Goal: Transaction & Acquisition: Purchase product/service

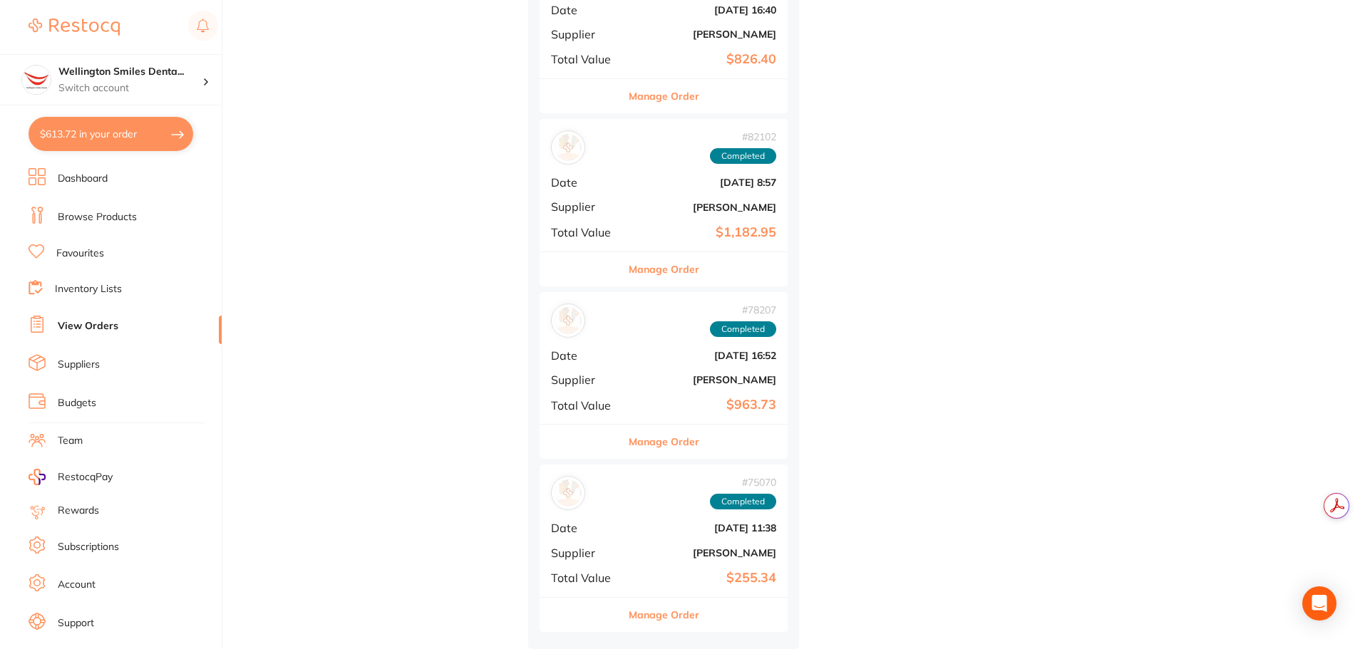
scroll to position [570, 0]
click at [682, 262] on button "Manage Order" at bounding box center [664, 269] width 71 height 34
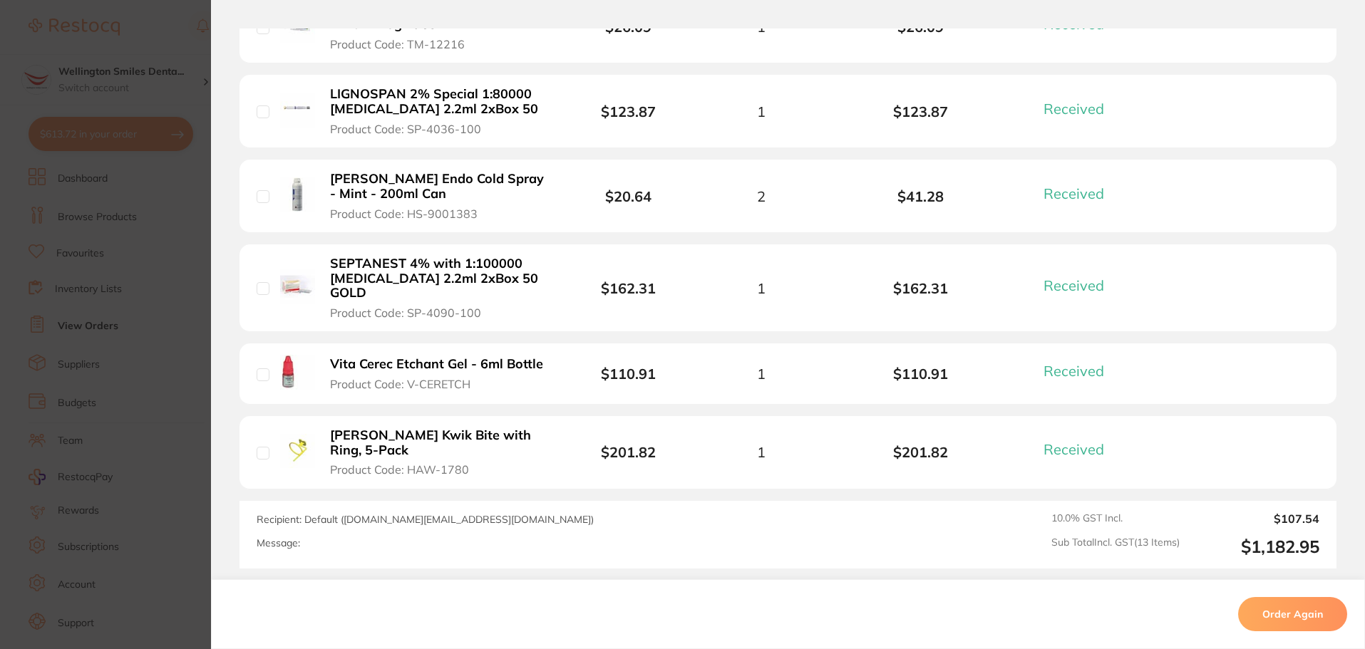
scroll to position [1237, 0]
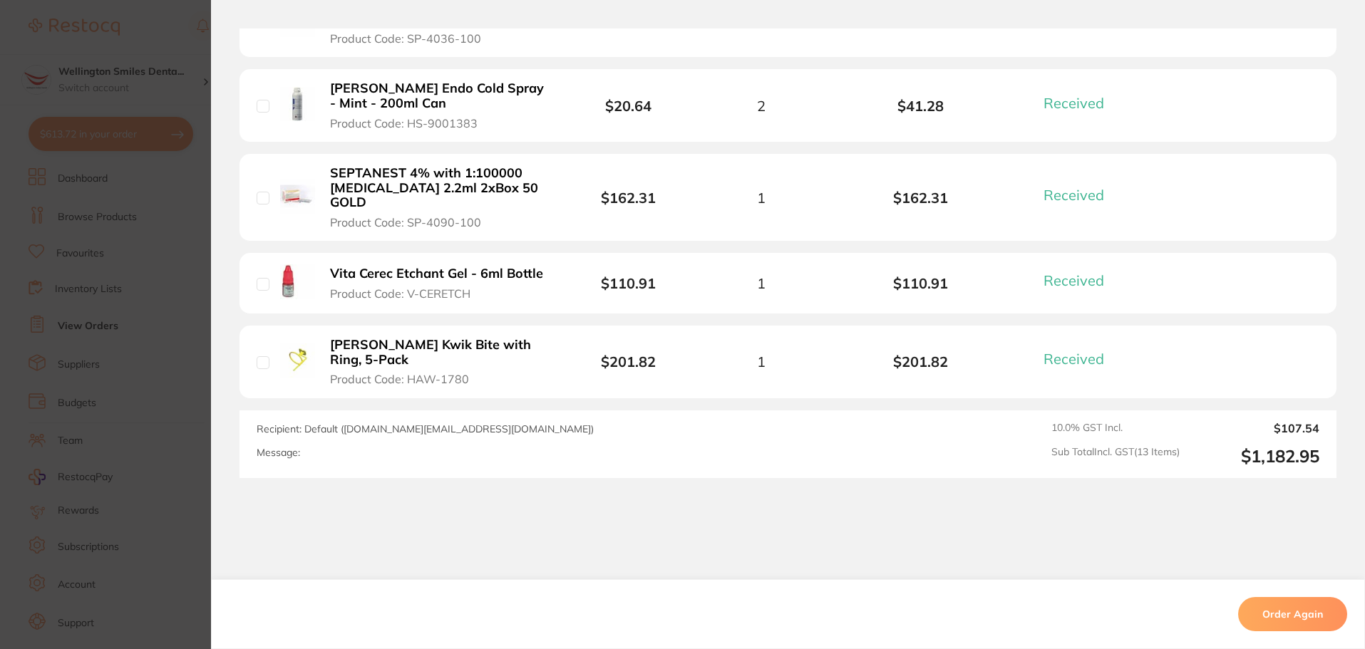
click at [159, 463] on section "Order ID: Restocq- 82102 Order Information 13 Received Completed Order Order Da…" at bounding box center [682, 324] width 1365 height 649
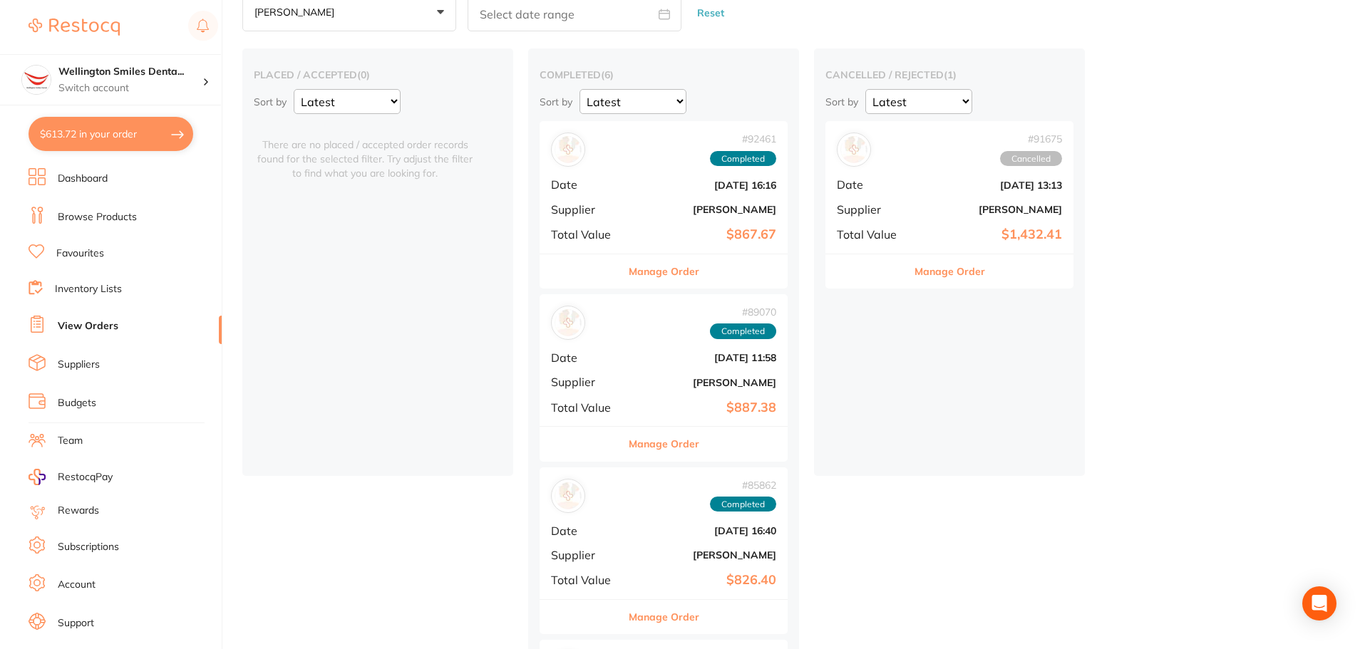
scroll to position [143, 0]
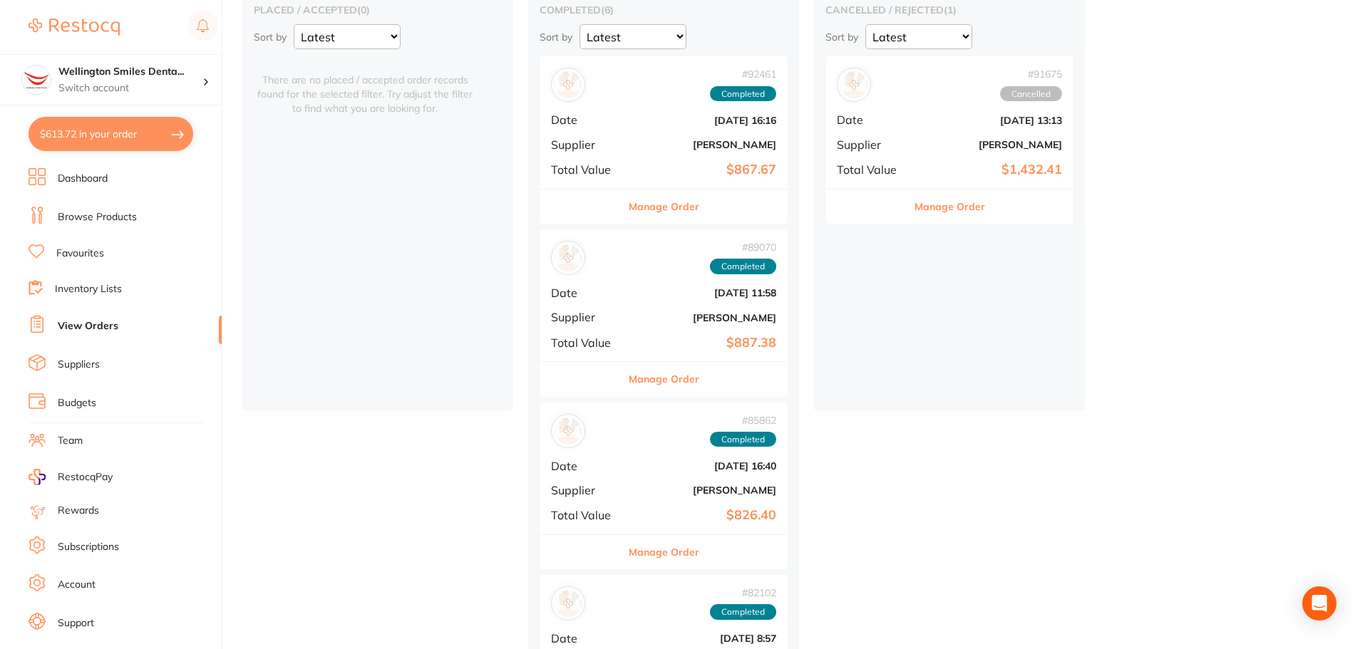
click at [924, 208] on button "Manage Order" at bounding box center [950, 207] width 71 height 34
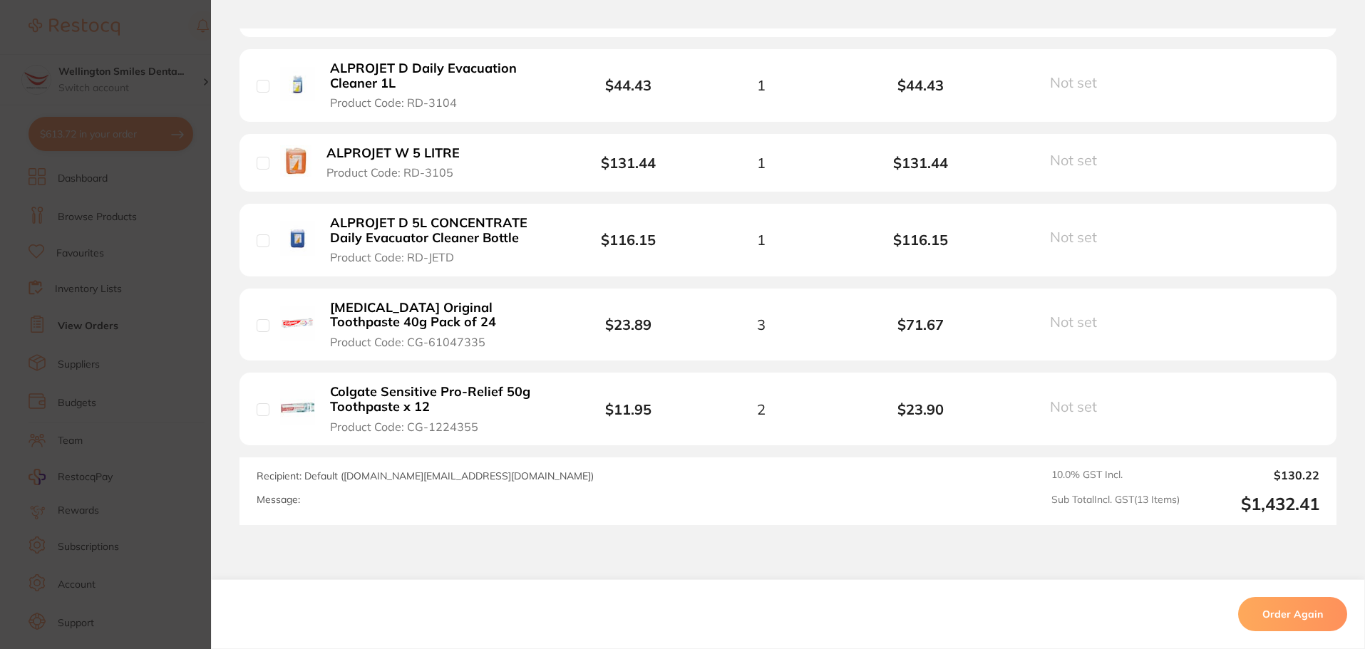
scroll to position [1212, 0]
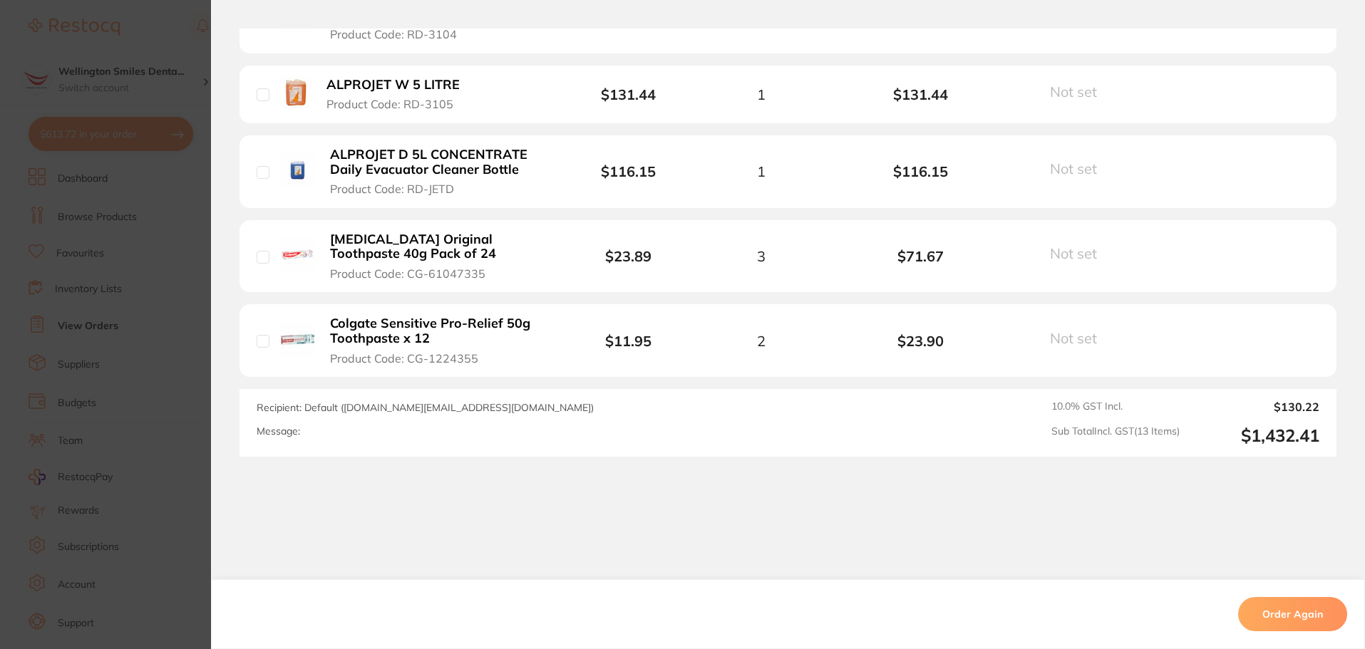
click at [163, 441] on section "Order ID: Restocq- 91675 Order Information Cancelled Order Order Date [DATE] 13…" at bounding box center [682, 324] width 1365 height 649
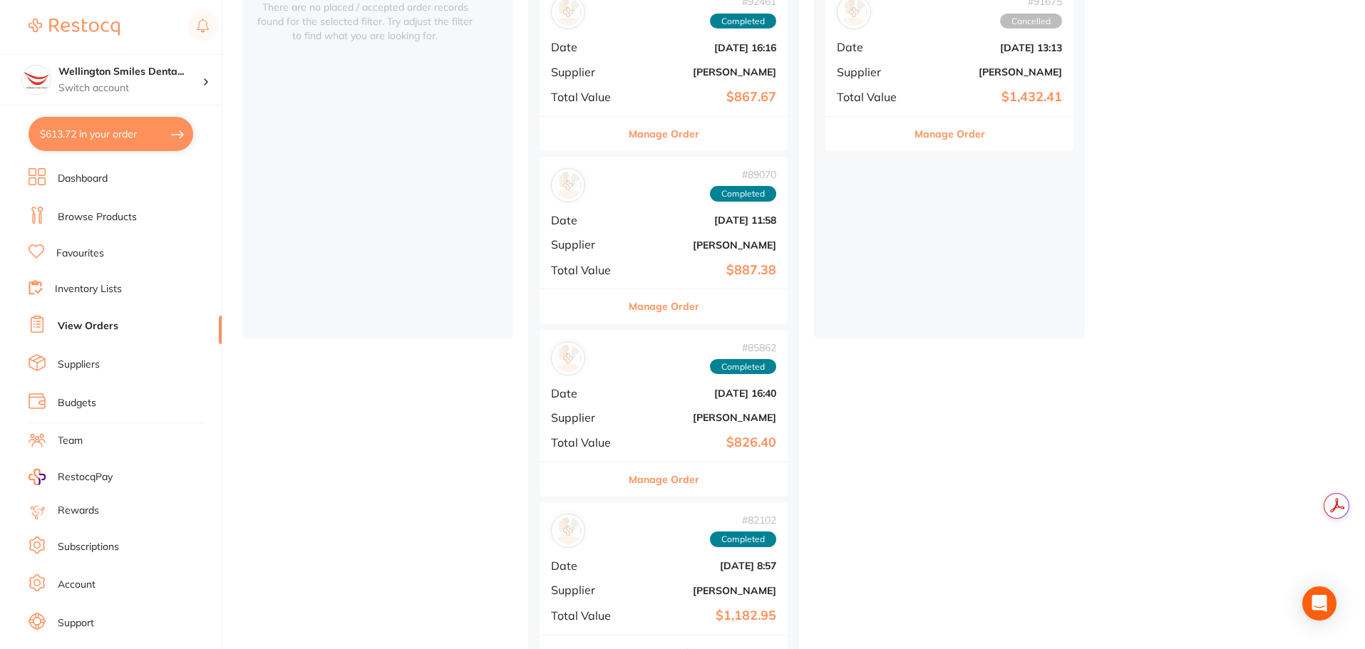
scroll to position [285, 0]
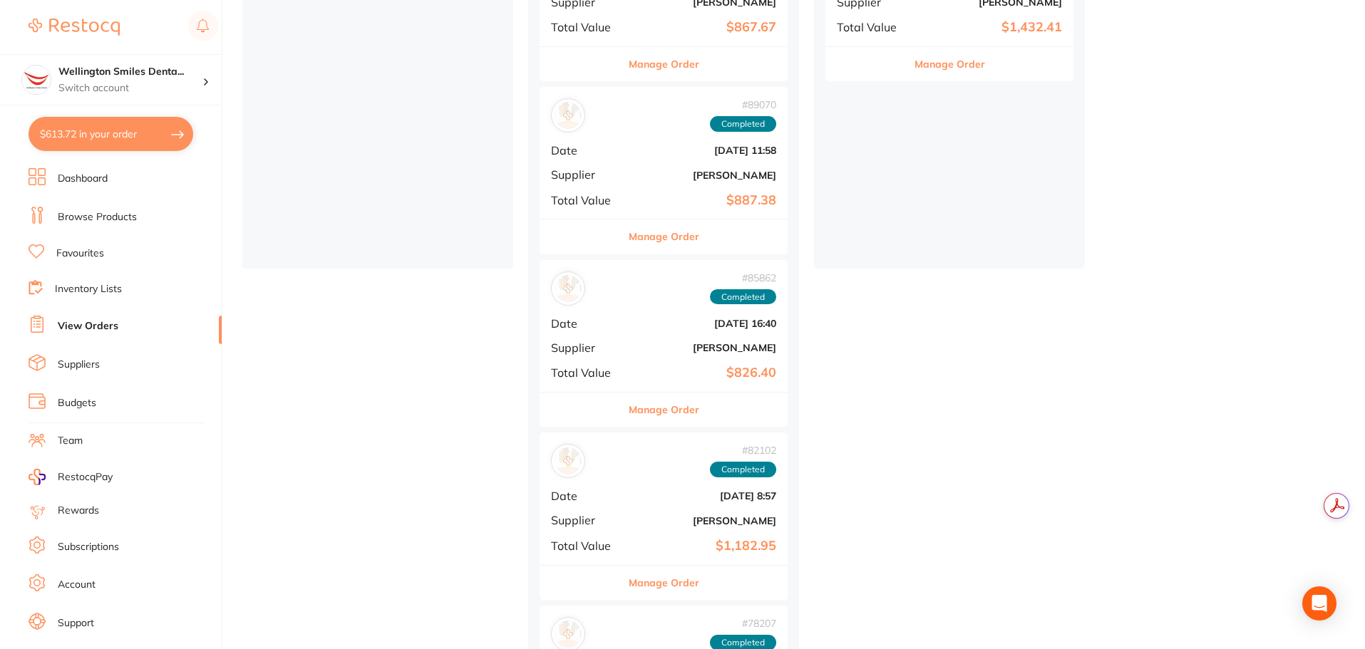
click at [671, 399] on button "Manage Order" at bounding box center [664, 410] width 71 height 34
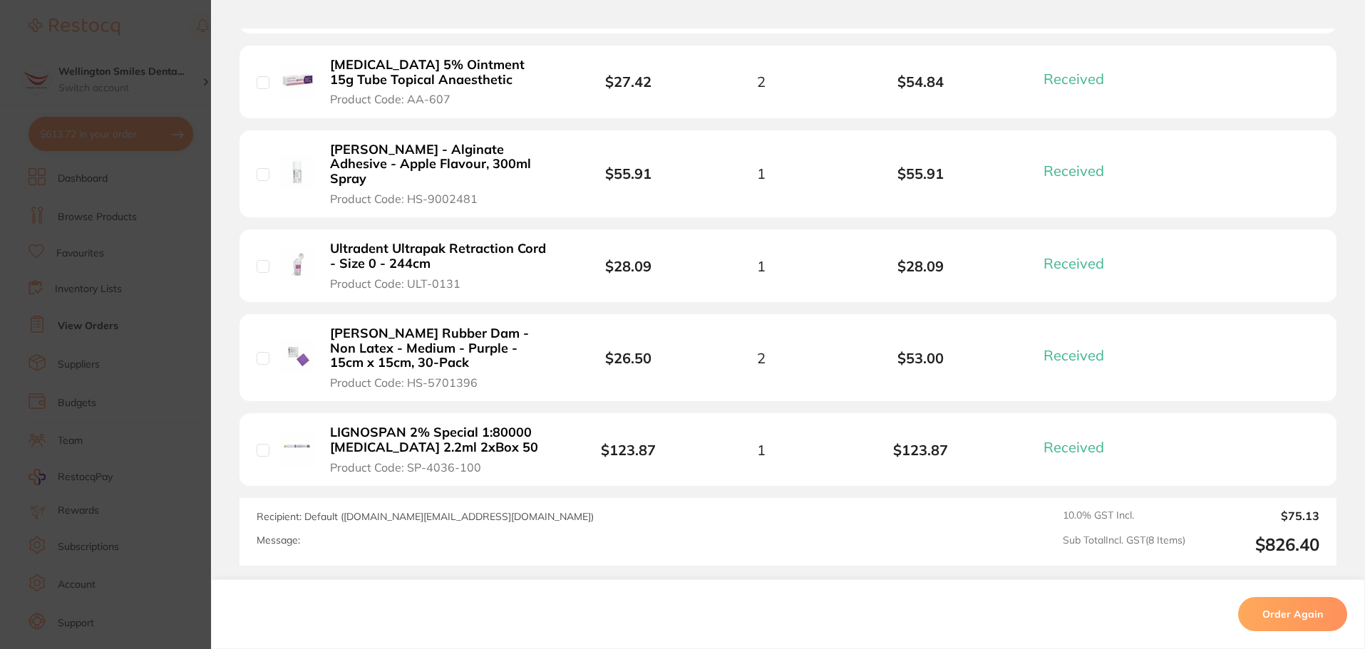
scroll to position [784, 0]
click at [184, 379] on section "Order ID: Restocq- 85862 Order Information 8 Received Completed Order Order Dat…" at bounding box center [682, 324] width 1365 height 649
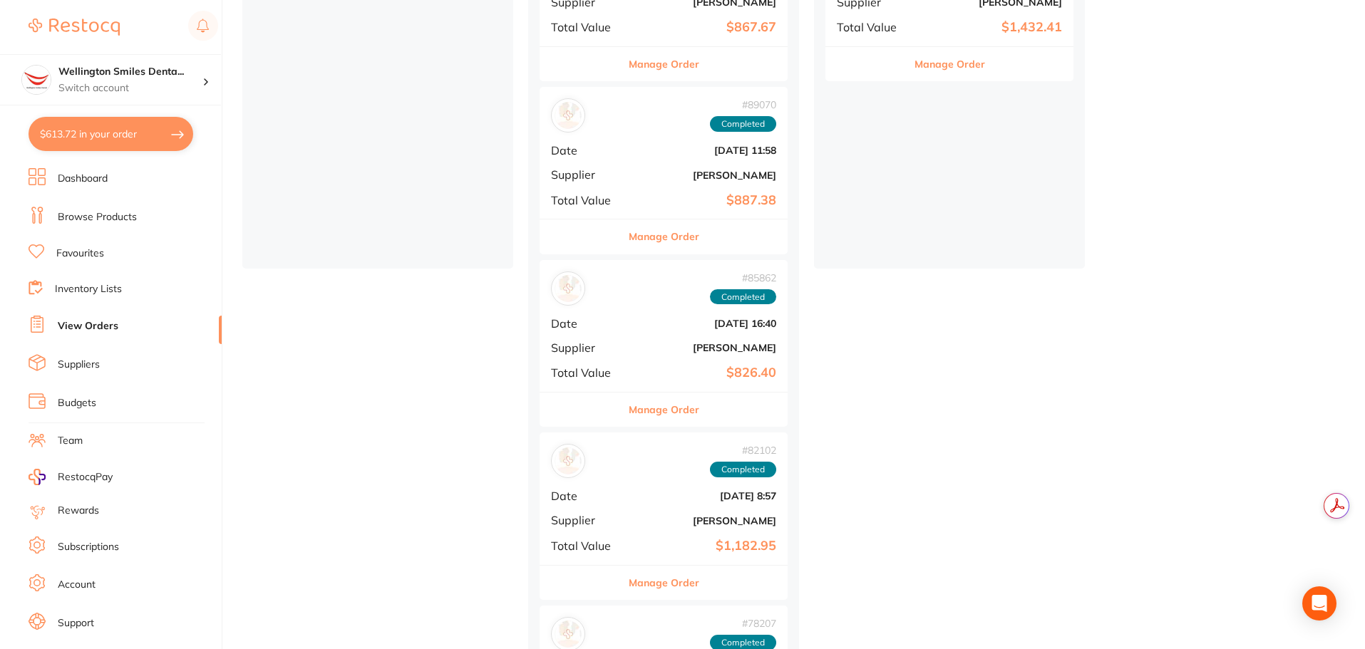
click at [654, 401] on button "Manage Order" at bounding box center [664, 410] width 71 height 34
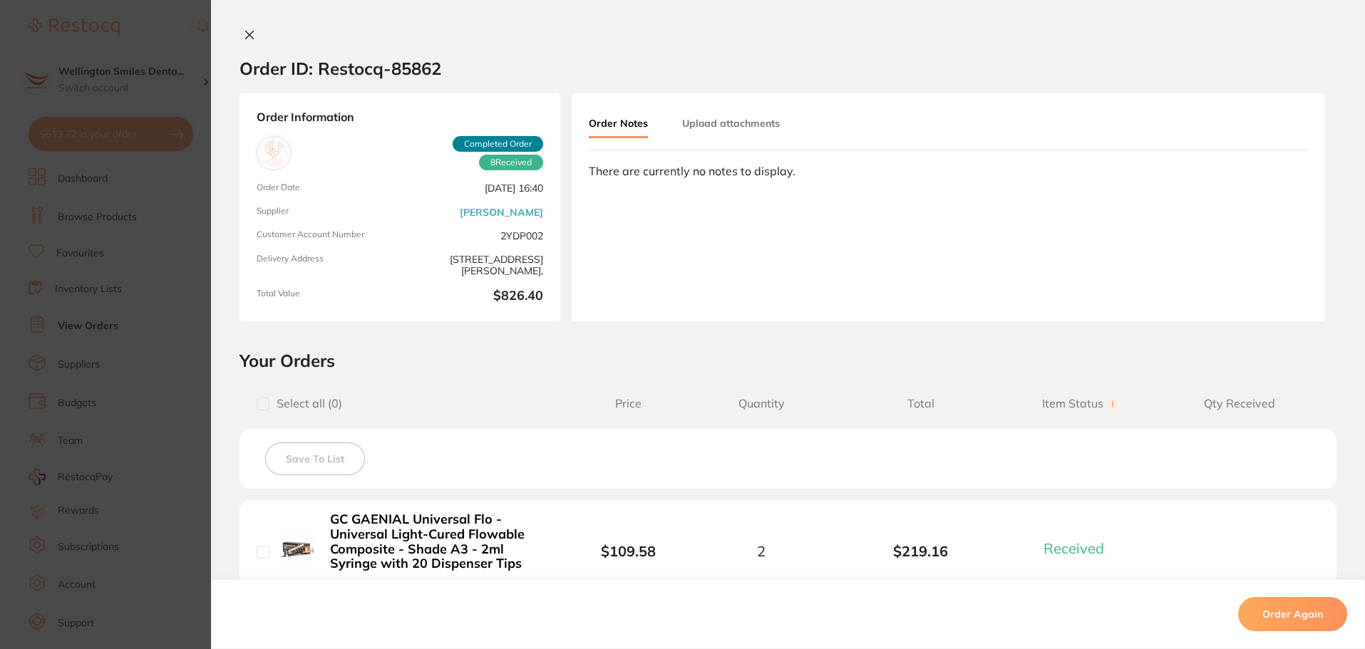
scroll to position [285, 0]
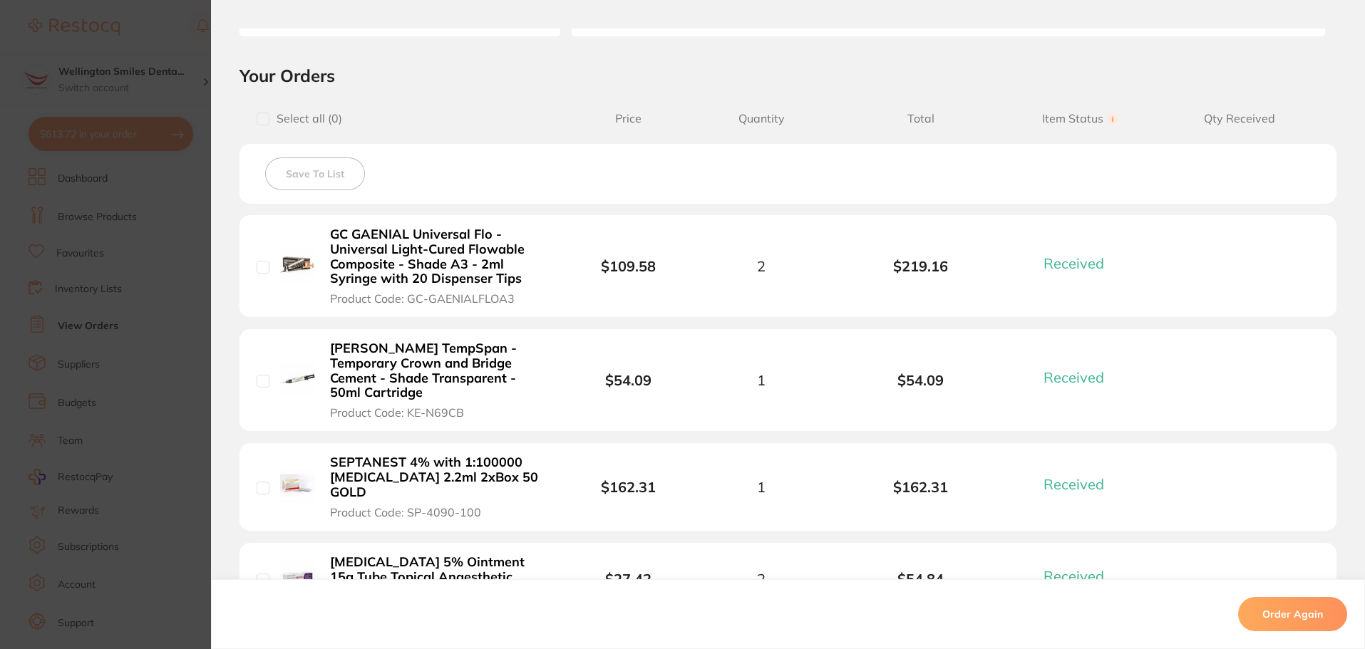
drag, startPoint x: 191, startPoint y: 336, endPoint x: 274, endPoint y: 335, distance: 82.7
click at [191, 336] on section "Order ID: Restocq- 85862 Order Information 8 Received Completed Order Order Dat…" at bounding box center [682, 324] width 1365 height 649
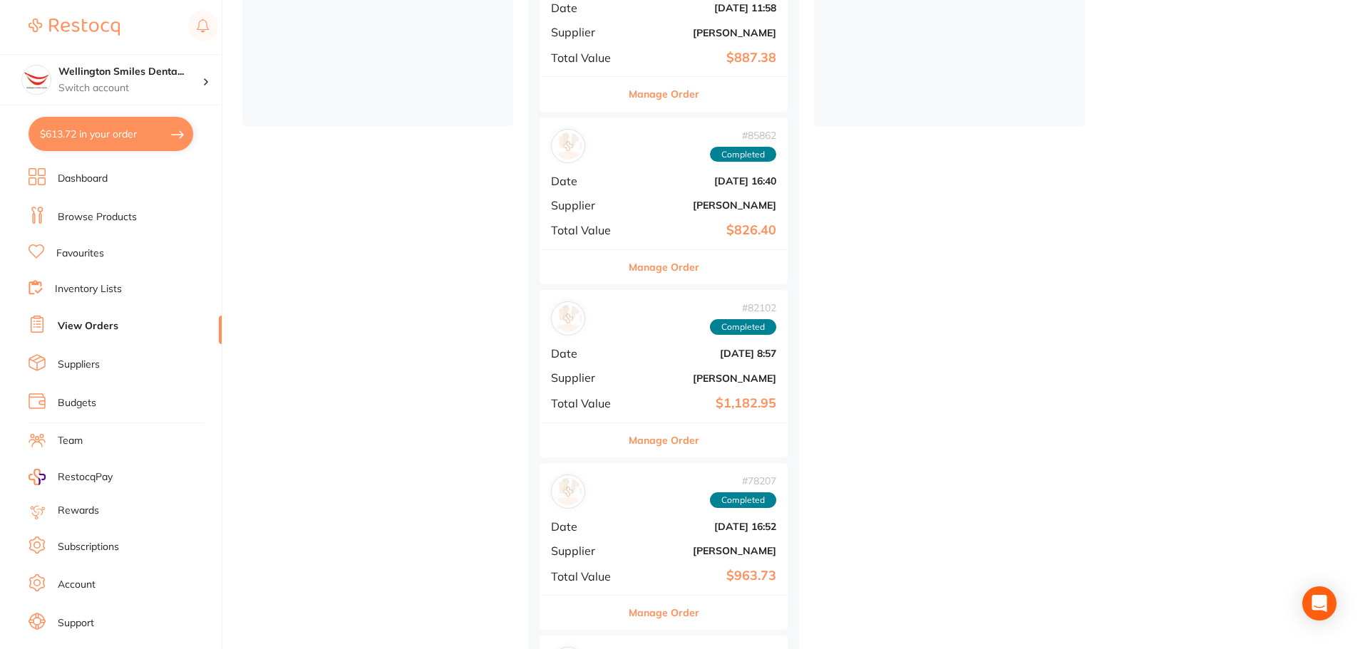
click at [692, 433] on button "Manage Order" at bounding box center [664, 440] width 71 height 34
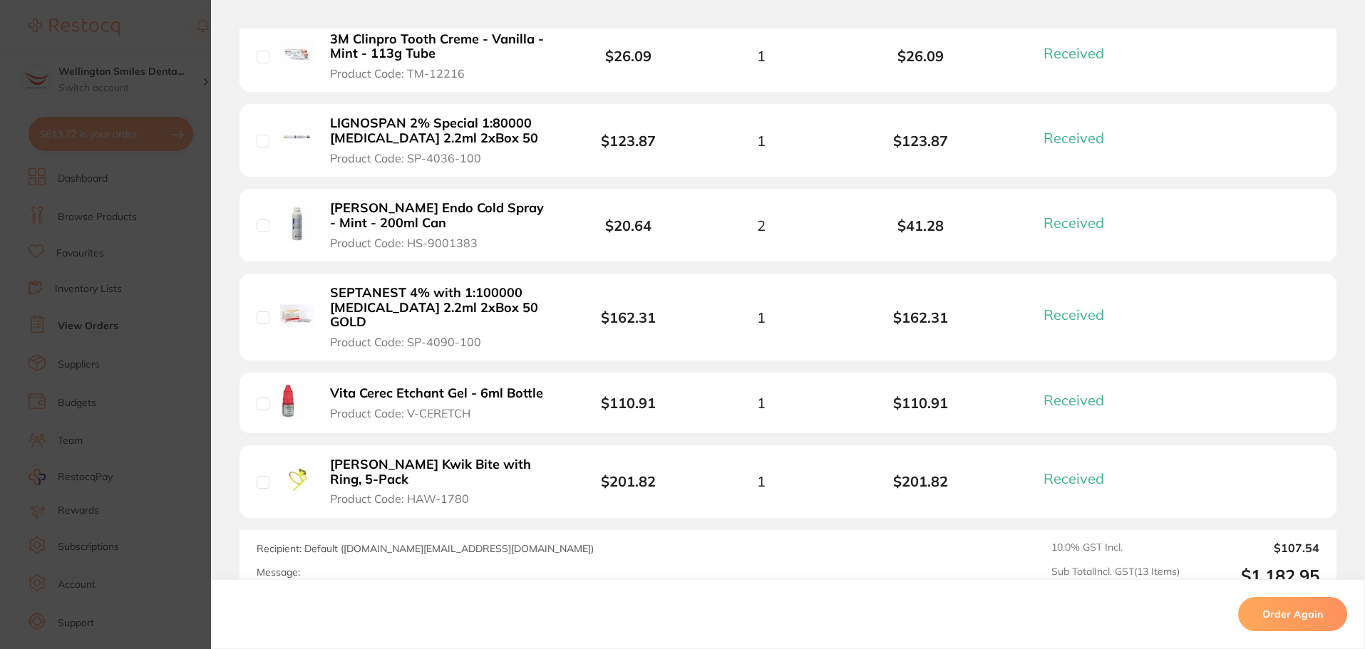
scroll to position [1140, 0]
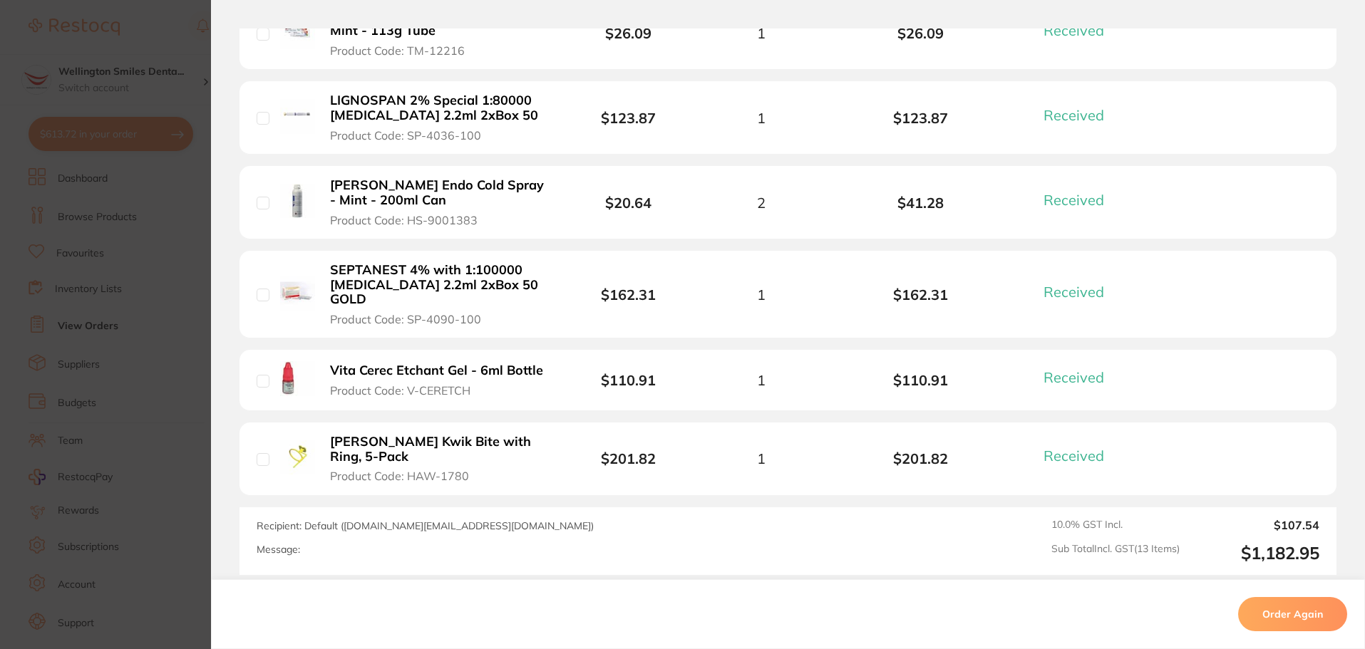
click at [115, 488] on section "Order ID: Restocq- 82102 Order Information 13 Received Completed Order Order Da…" at bounding box center [682, 324] width 1365 height 649
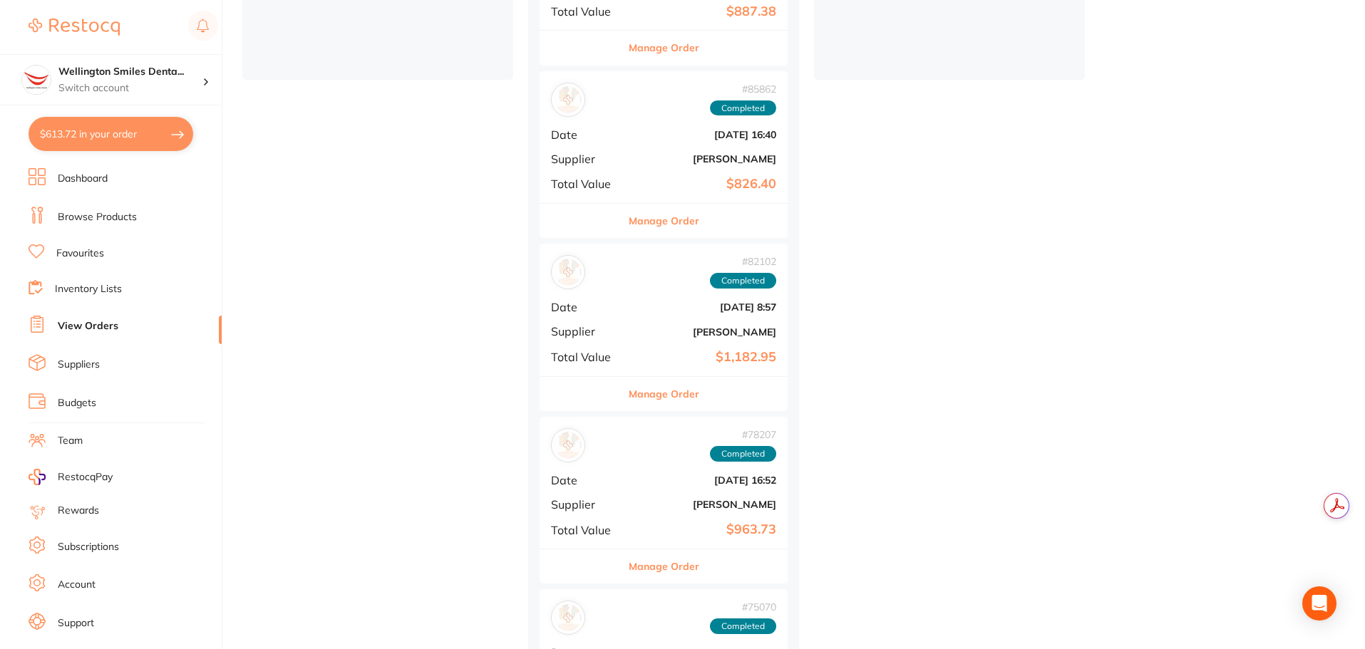
scroll to position [499, 0]
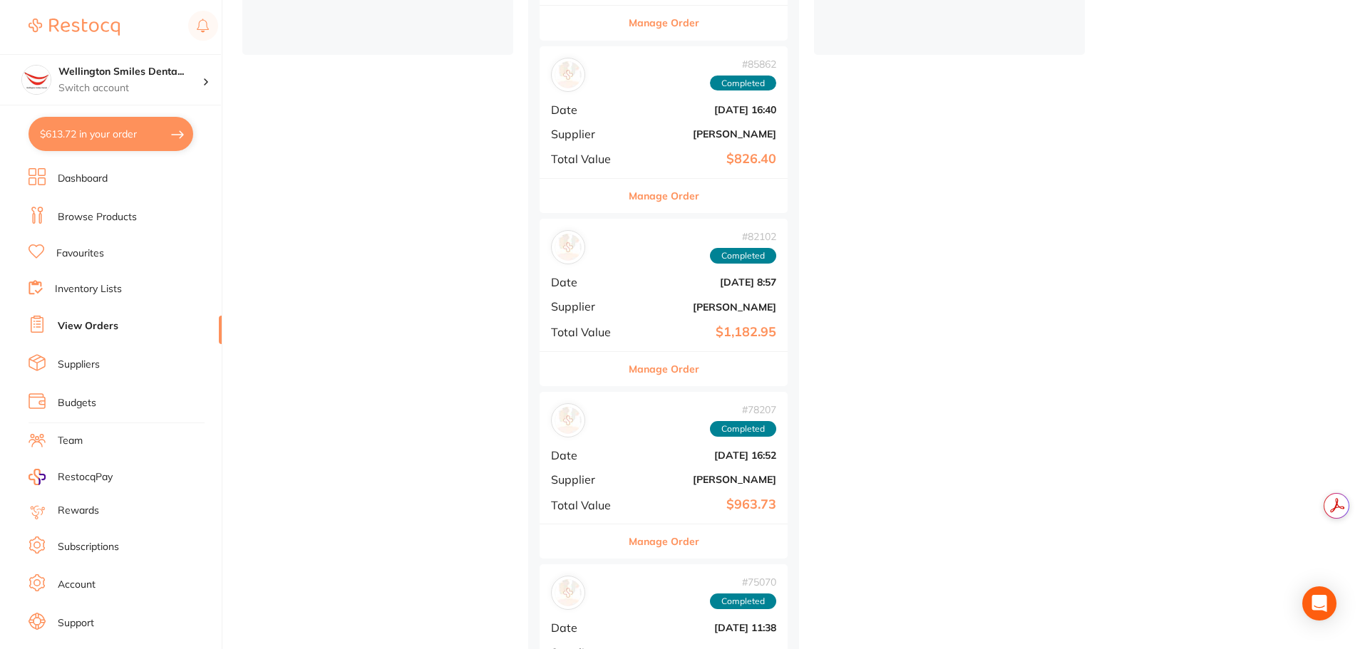
click at [671, 535] on button "Manage Order" at bounding box center [664, 542] width 71 height 34
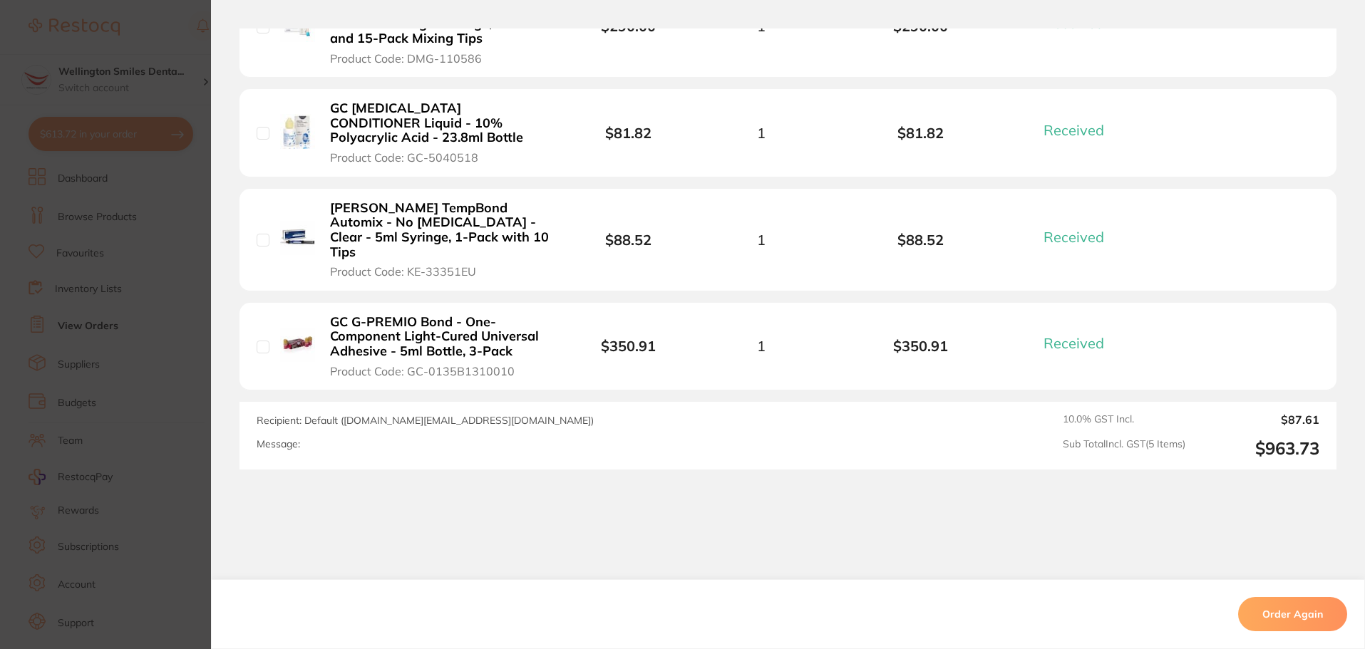
scroll to position [629, 0]
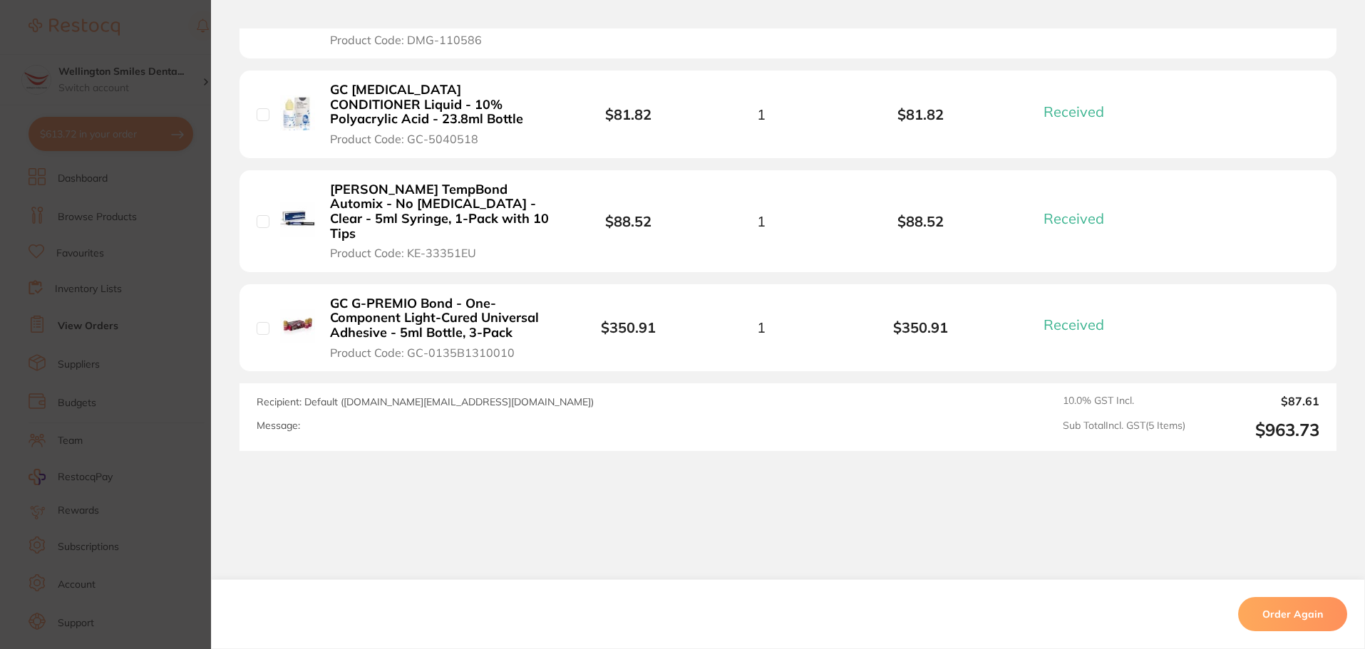
click at [161, 469] on section "Order ID: Restocq- 78207 Order Information 5 Received Completed Order Order Dat…" at bounding box center [682, 324] width 1365 height 649
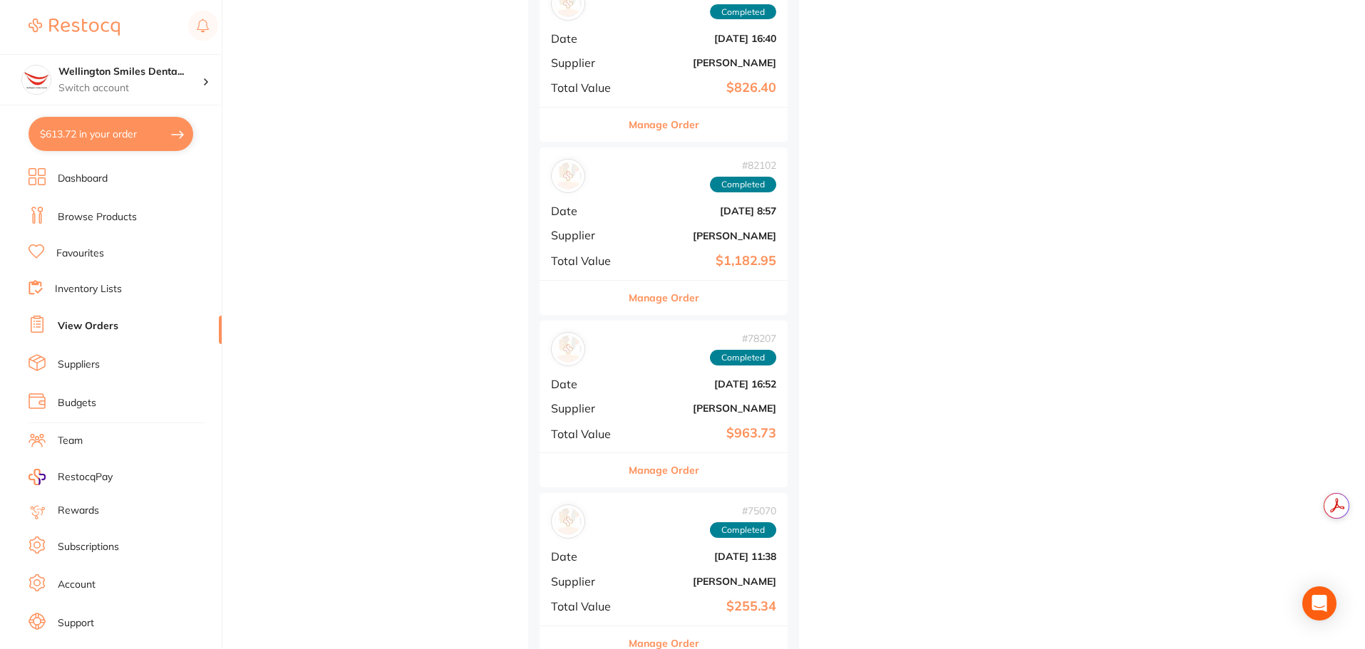
scroll to position [602, 0]
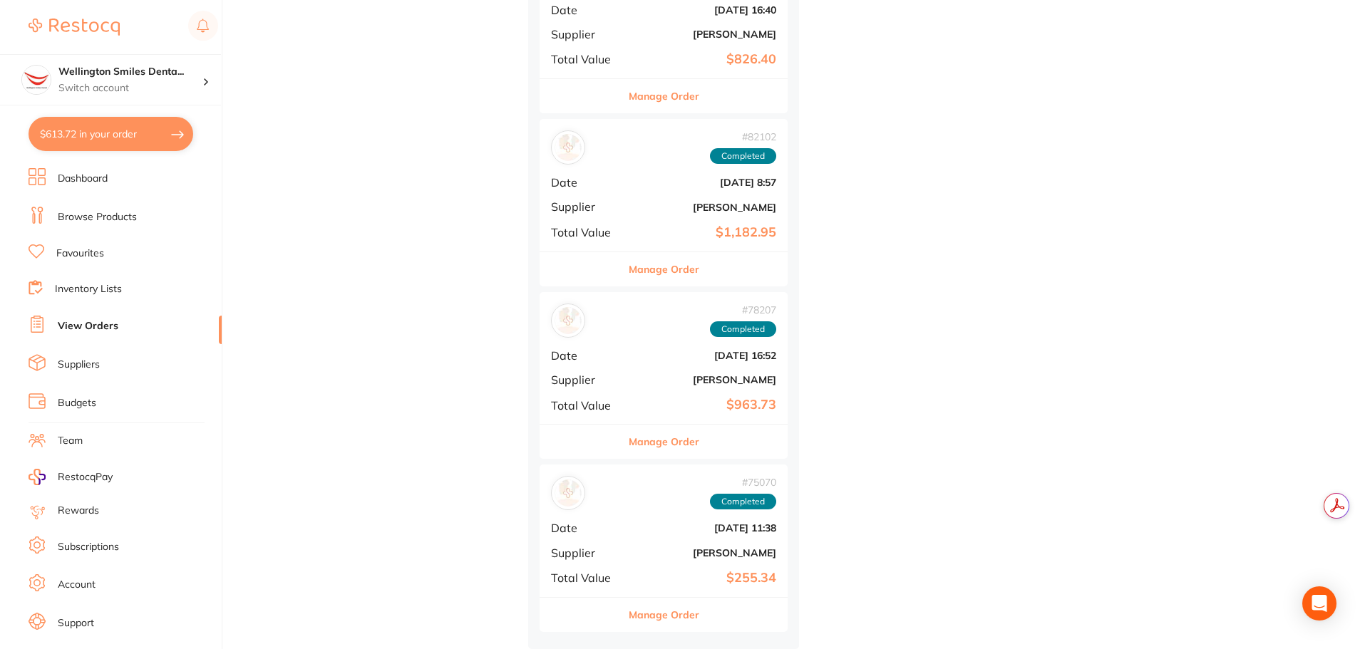
click at [675, 600] on button "Manage Order" at bounding box center [664, 615] width 71 height 34
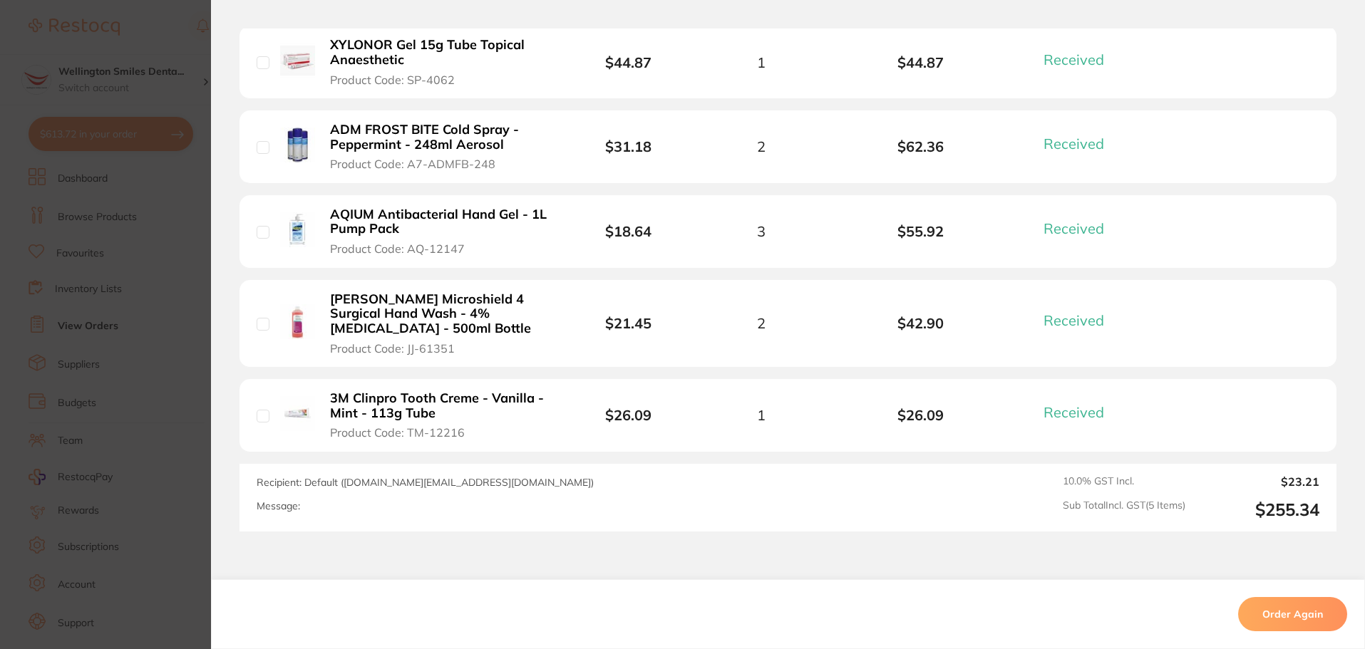
scroll to position [499, 0]
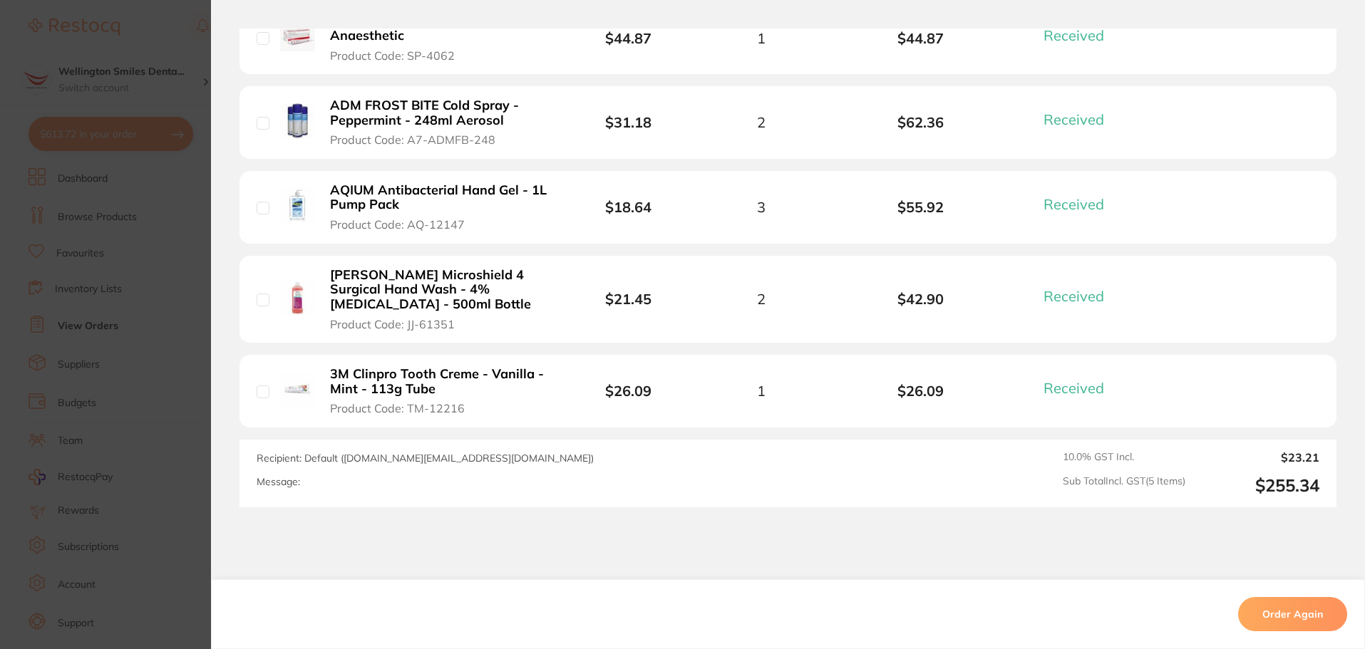
click at [183, 451] on section "Order ID: Restocq- 75070 Order Information 5 Received Completed Order Order Dat…" at bounding box center [682, 324] width 1365 height 649
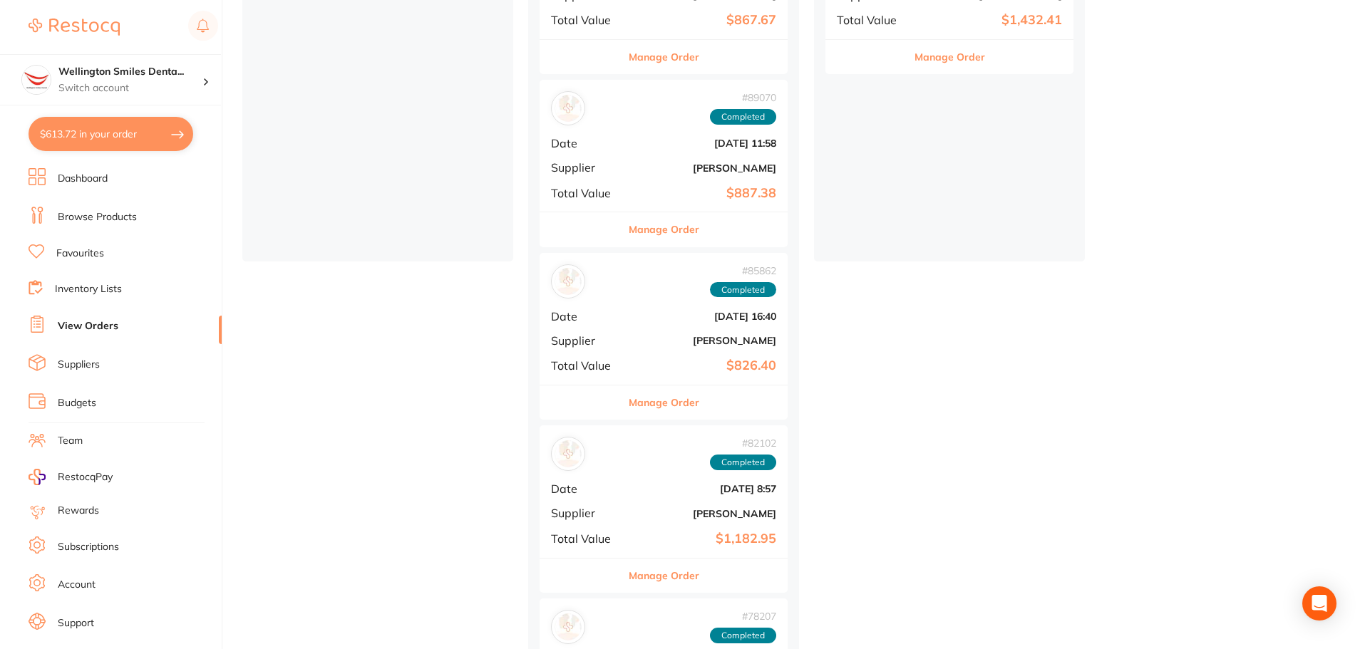
scroll to position [32, 0]
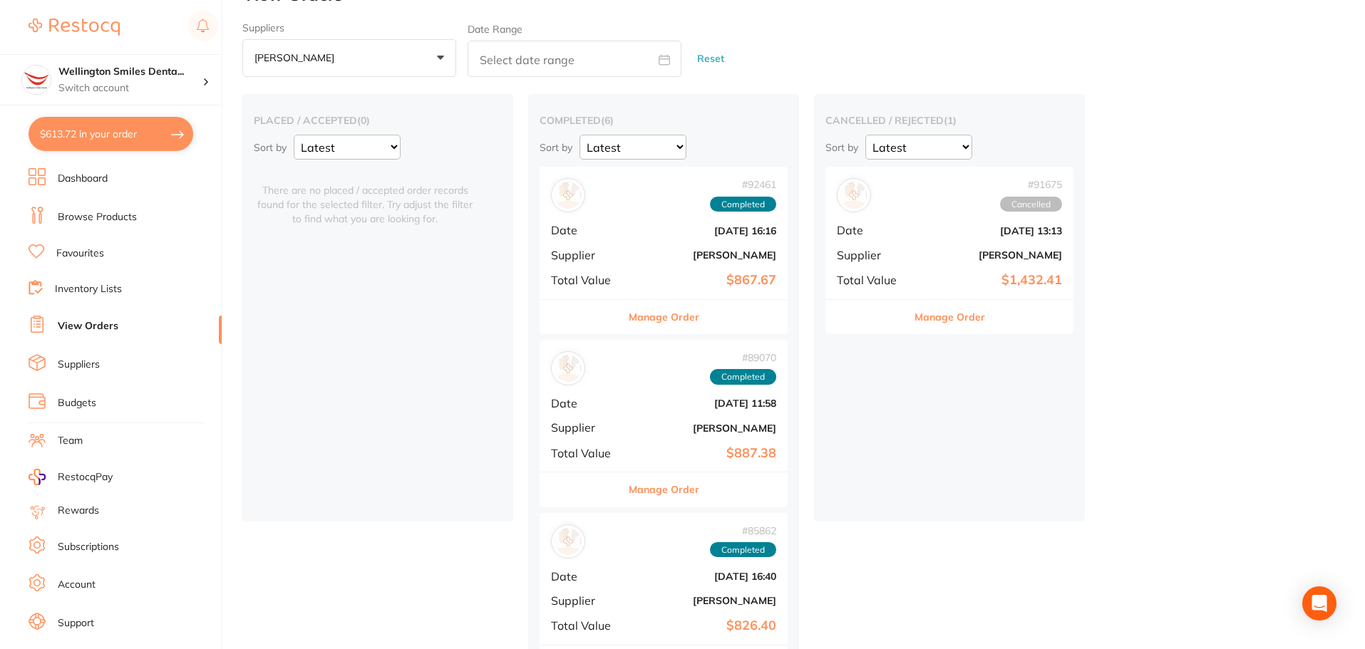
click at [676, 314] on button "Manage Order" at bounding box center [664, 317] width 71 height 34
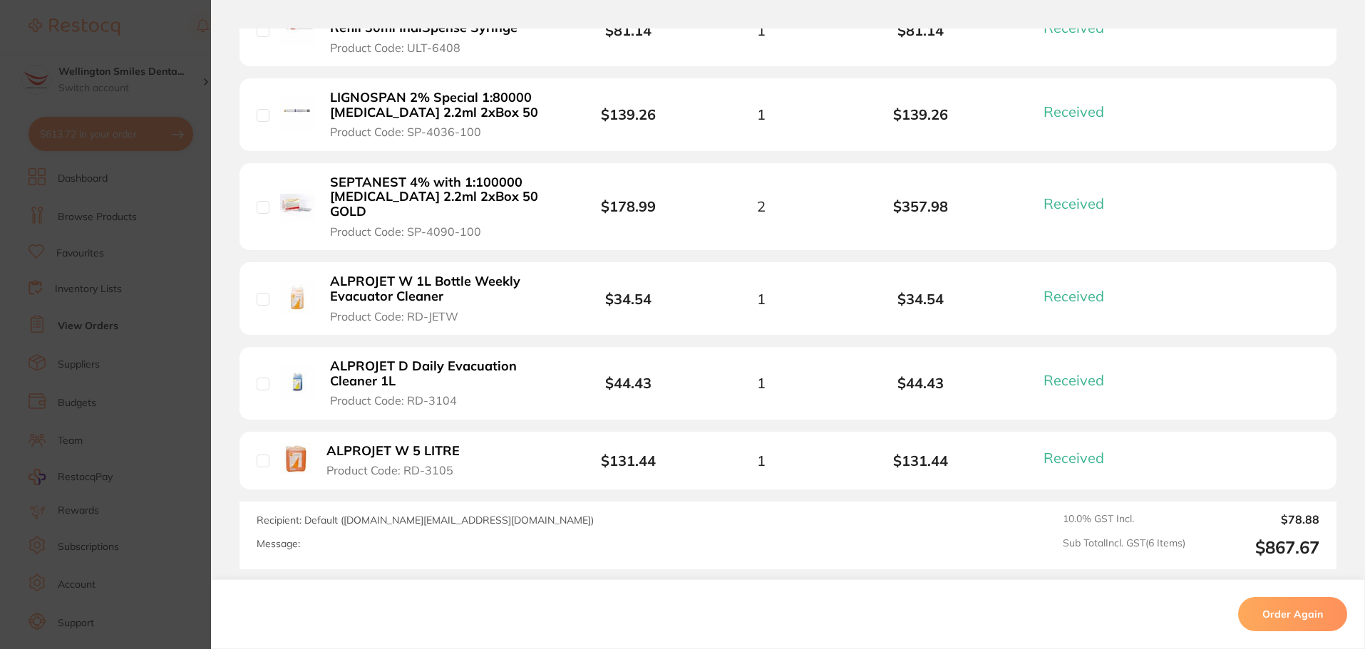
scroll to position [570, 0]
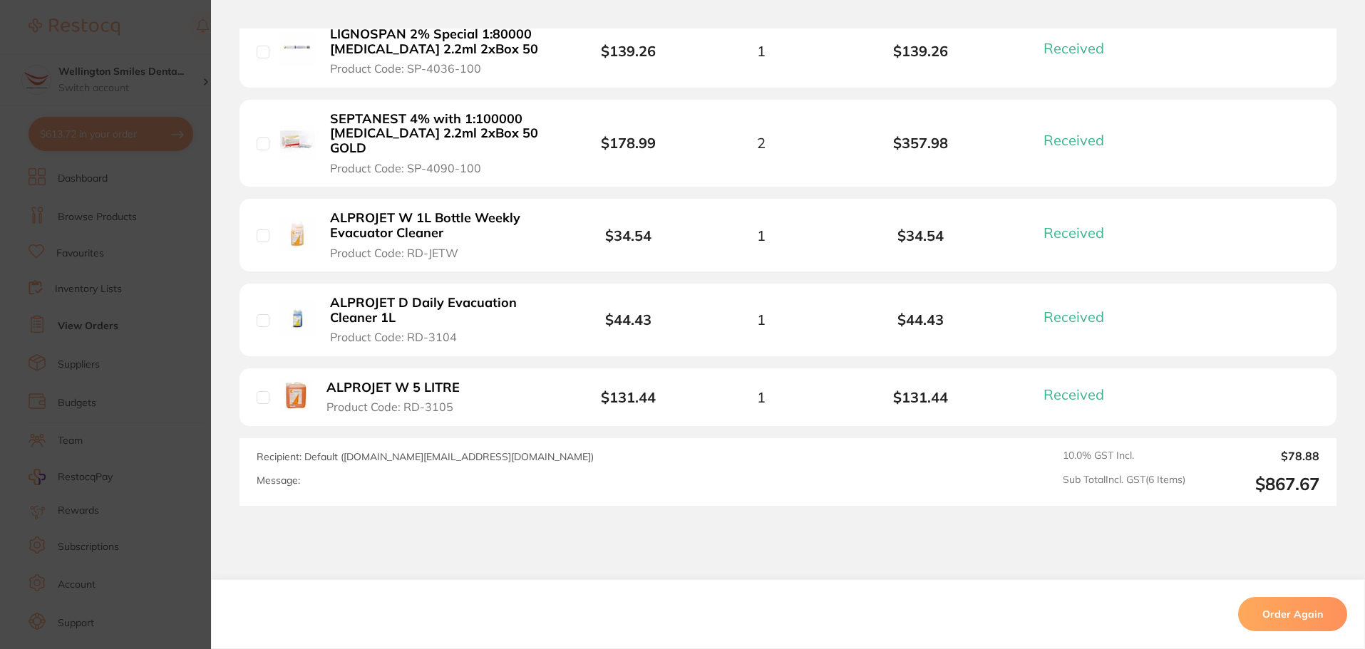
click at [211, 419] on section "Your Orders Select all ( 0 ) Price Quantity Total Item Status You can use this …" at bounding box center [788, 143] width 1154 height 726
click at [198, 414] on section "Order ID: Restocq- 92461 Order Information 6 Received Completed Order Order Dat…" at bounding box center [682, 324] width 1365 height 649
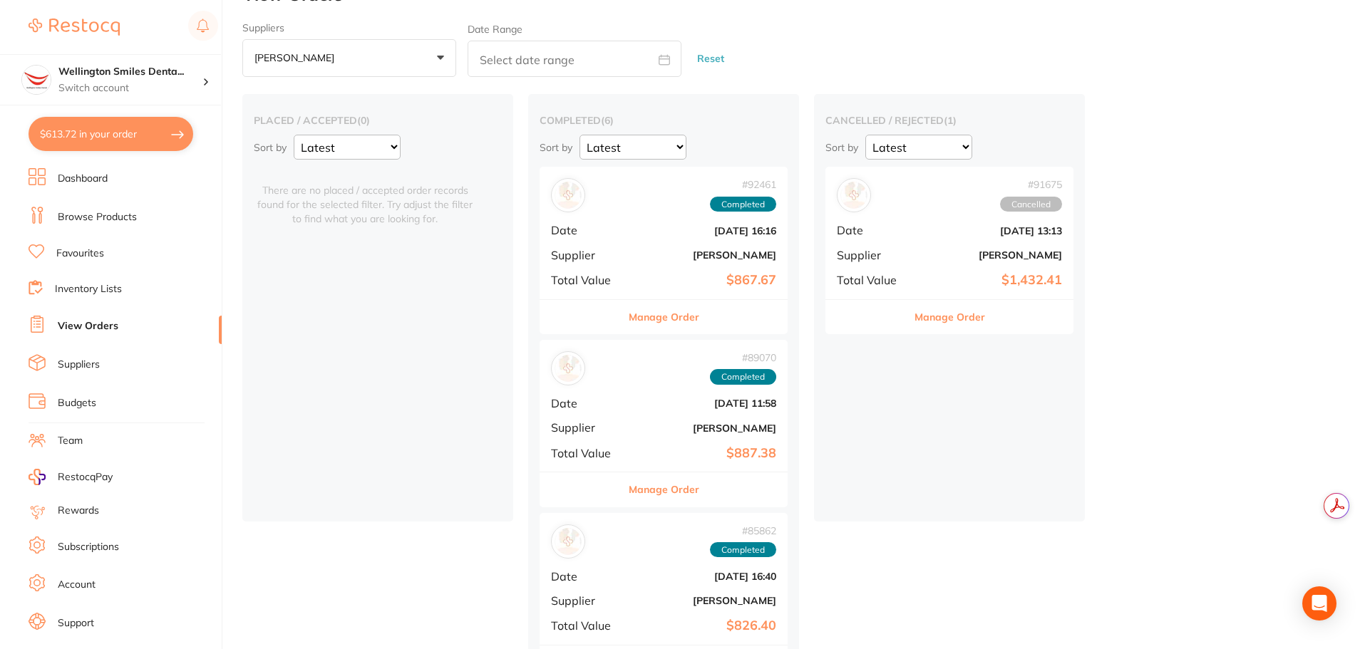
click at [694, 485] on button "Manage Order" at bounding box center [664, 490] width 71 height 34
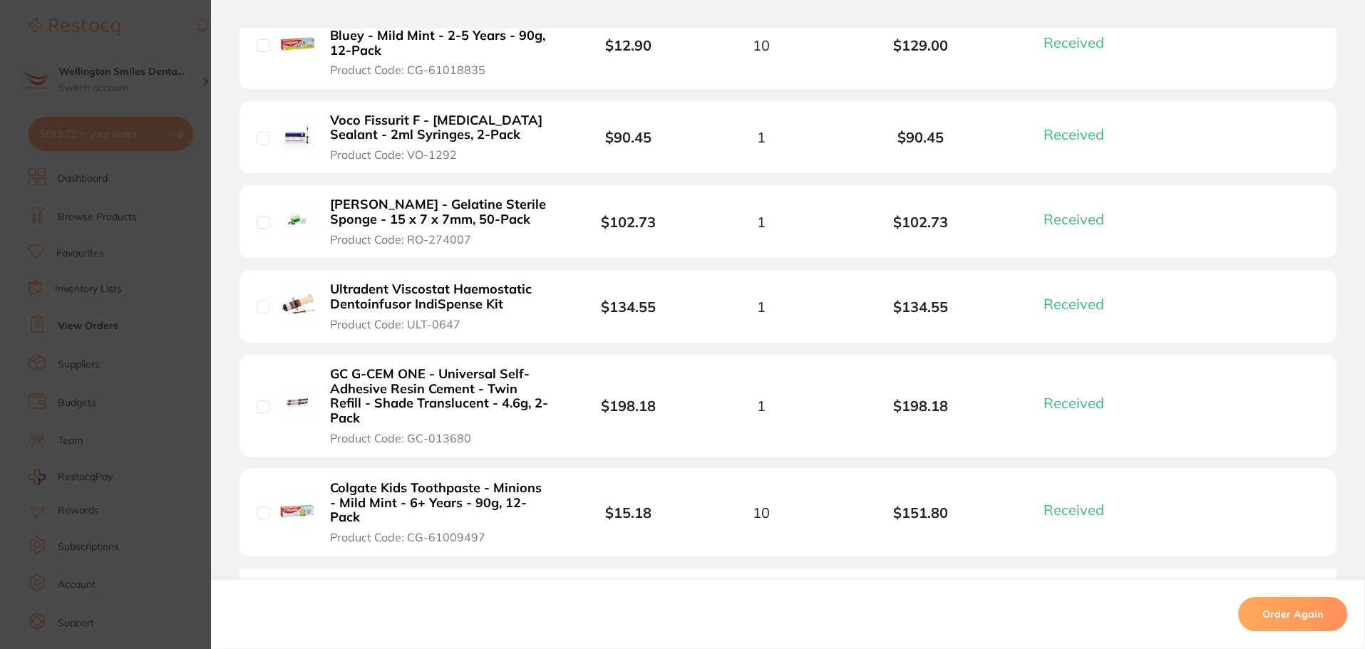
scroll to position [428, 0]
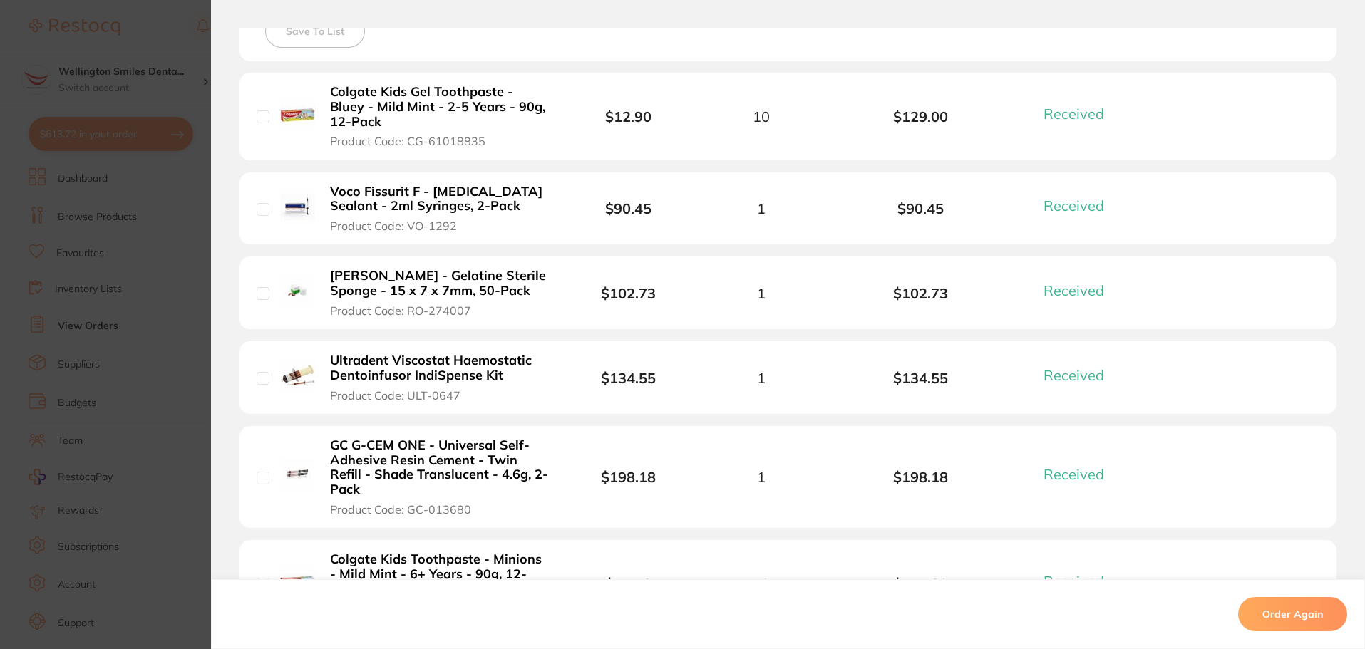
click at [381, 386] on button "Ultradent Viscostat Haemostatic Dentoinfusor IndiSpense Kit Product Code: ULT-0…" at bounding box center [440, 378] width 229 height 50
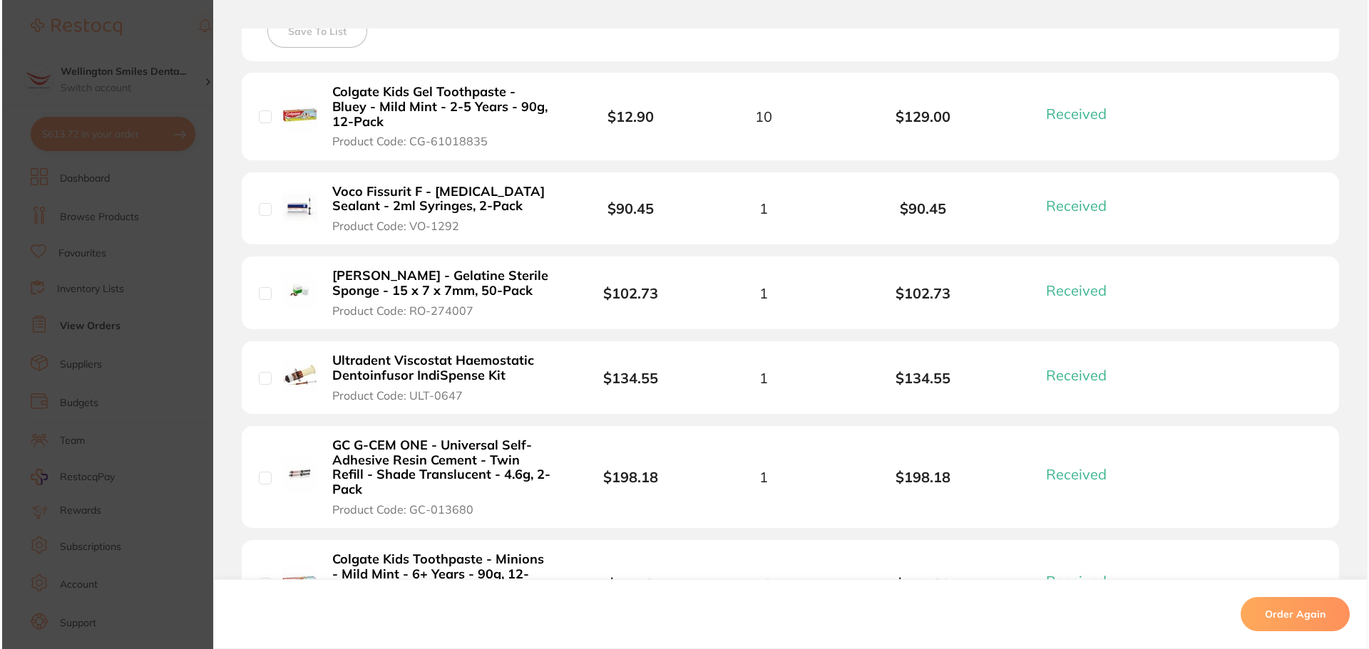
scroll to position [0, 0]
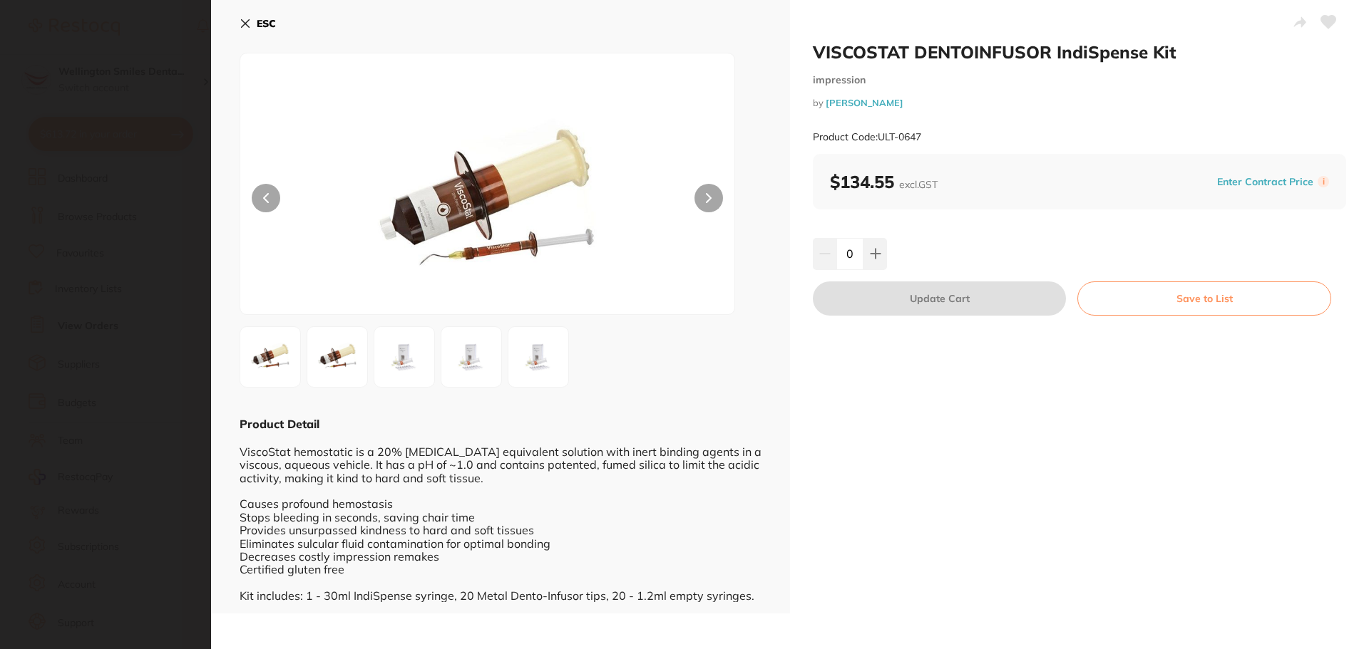
click at [243, 22] on icon at bounding box center [246, 24] width 8 height 8
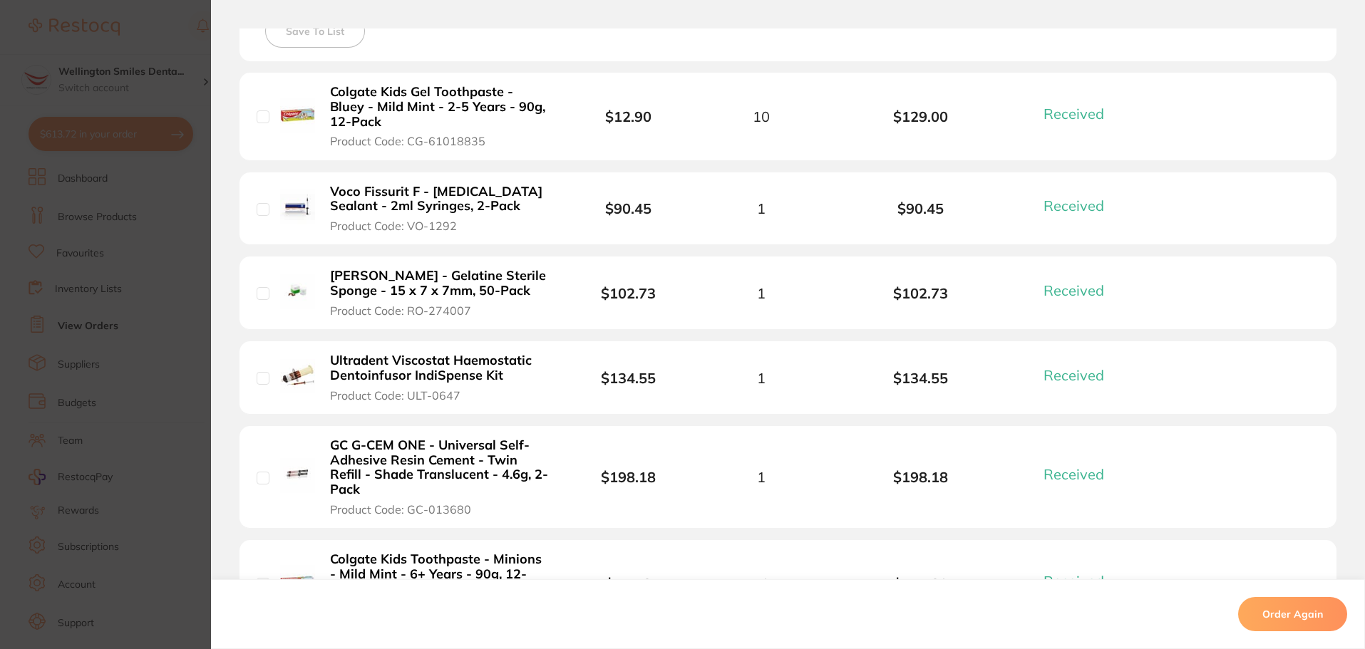
click at [155, 302] on section "Order ID: Restocq- 89070 Order Information 6 Received Completed Order Order Dat…" at bounding box center [682, 324] width 1365 height 649
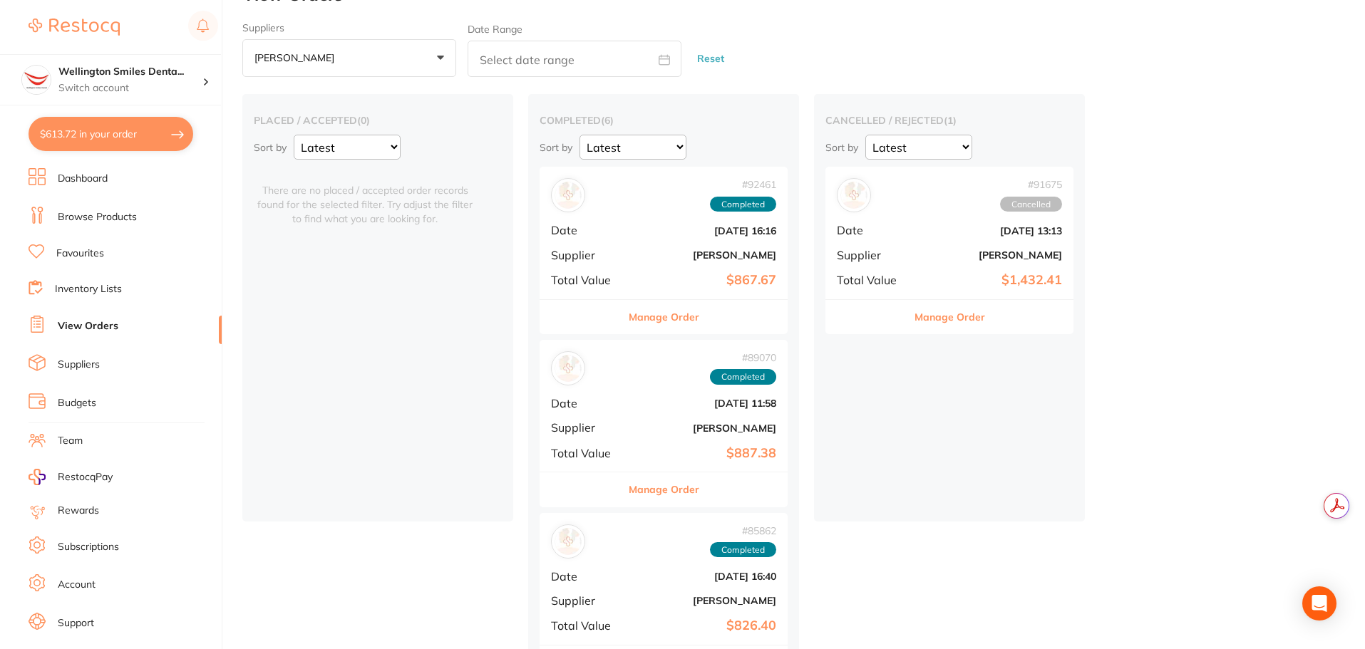
click at [101, 167] on section "Wellington Smiles Denta... Switch account Wellington Smiles Dental $613.72 in y…" at bounding box center [111, 324] width 222 height 649
click at [105, 187] on li "Dashboard" at bounding box center [125, 178] width 193 height 21
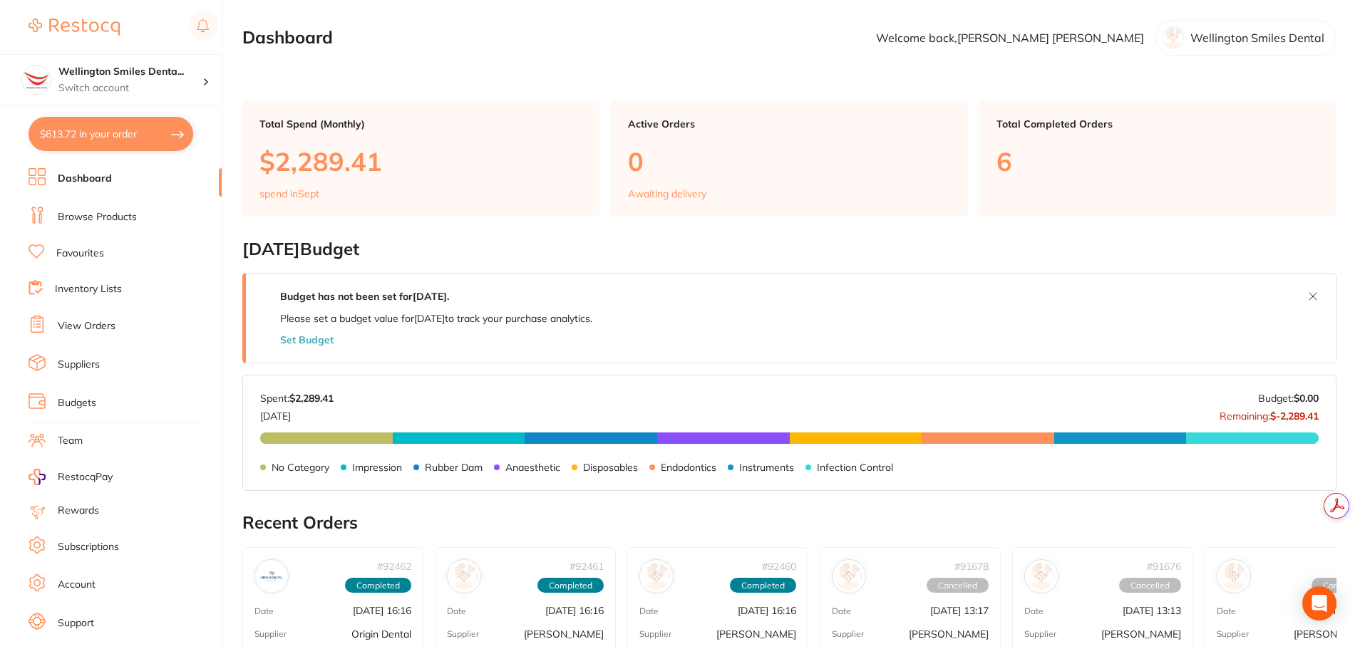
click at [109, 217] on link "Browse Products" at bounding box center [97, 217] width 79 height 14
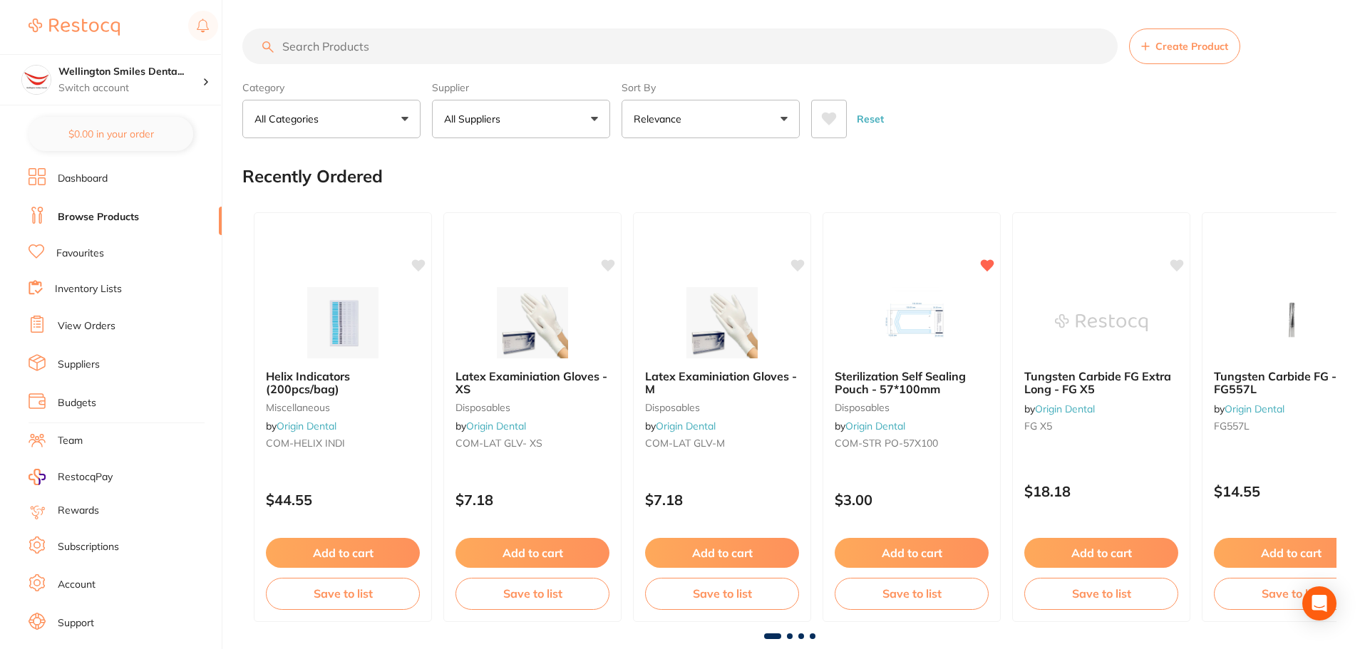
click at [95, 321] on link "View Orders" at bounding box center [87, 326] width 58 height 14
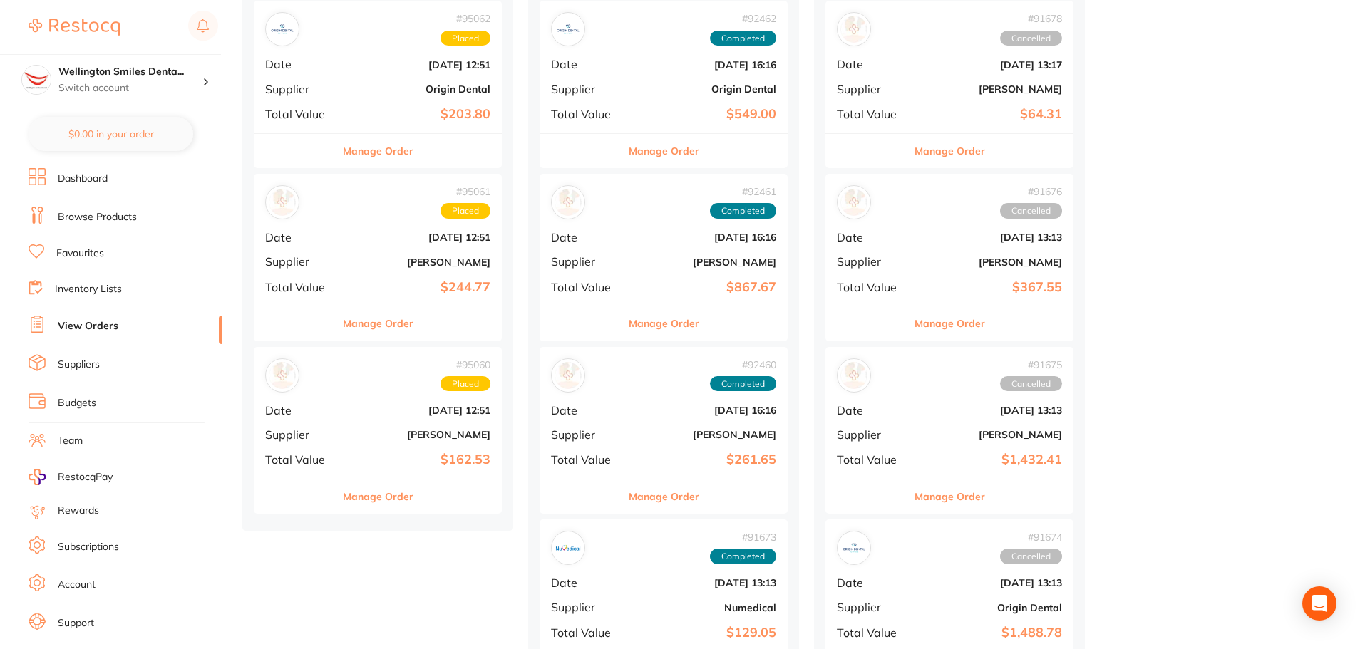
scroll to position [214, 0]
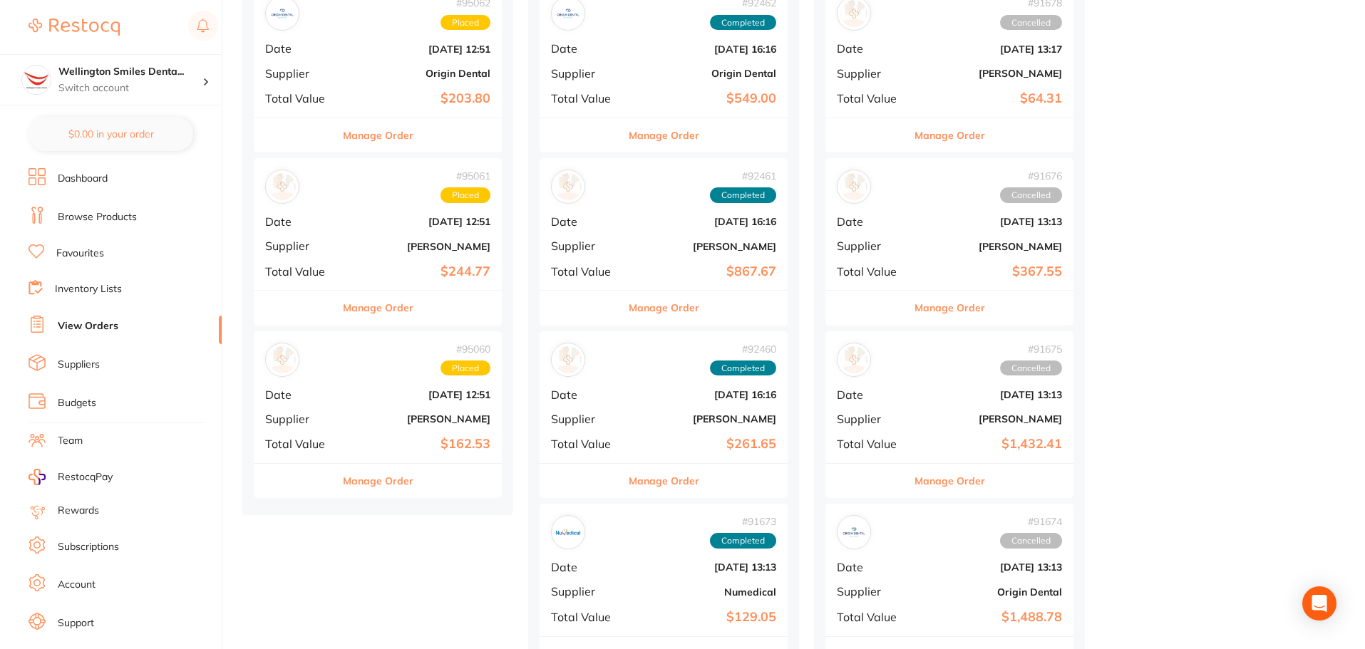
click at [392, 482] on button "Manage Order" at bounding box center [378, 481] width 71 height 34
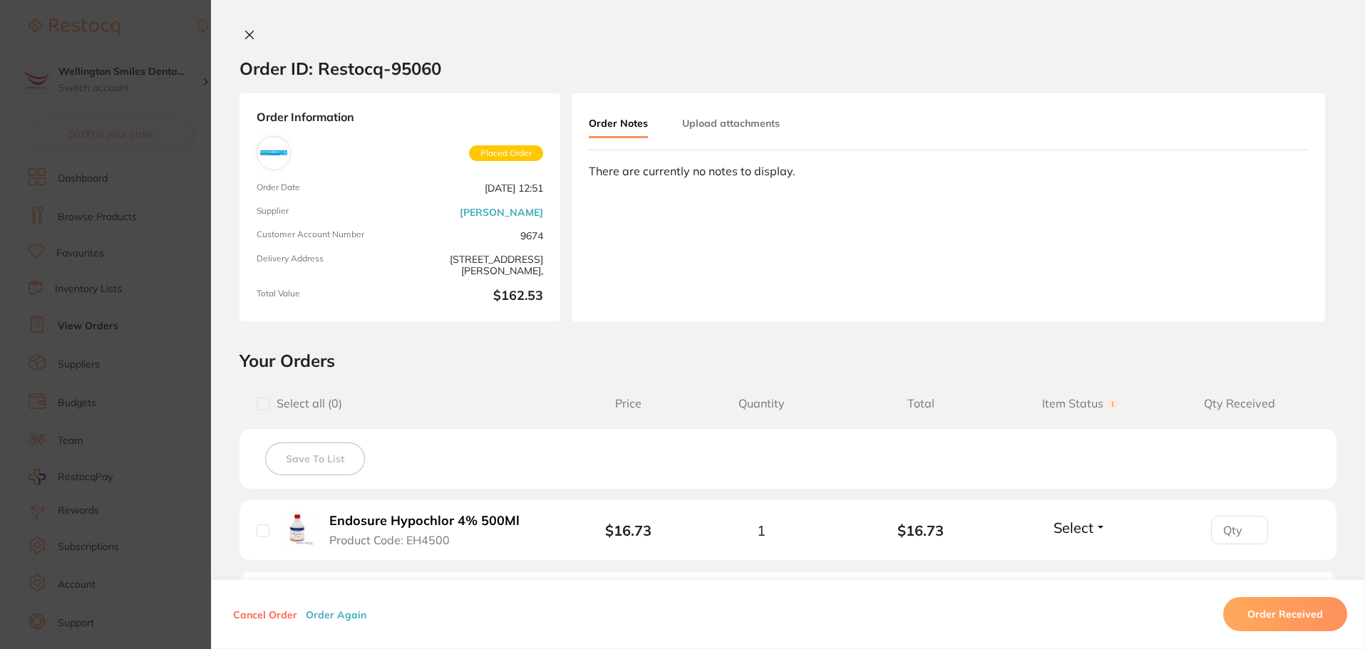
click at [247, 29] on icon at bounding box center [249, 34] width 11 height 11
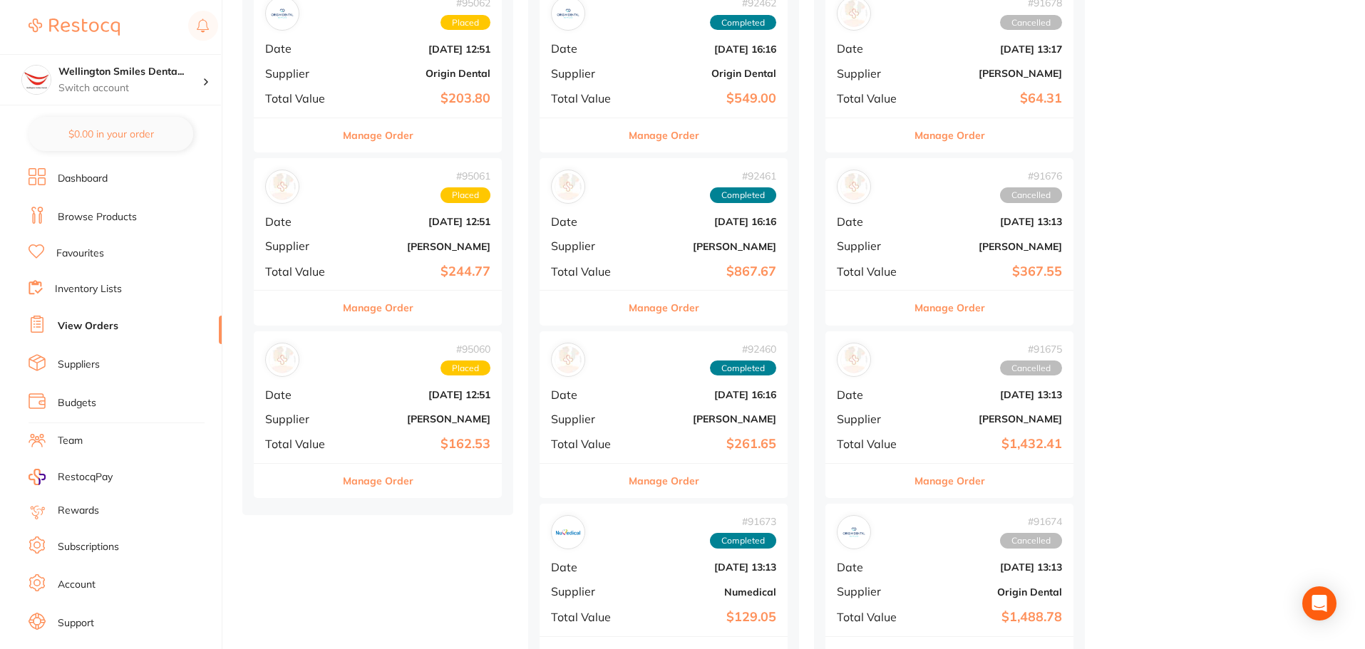
click at [382, 315] on button "Manage Order" at bounding box center [378, 308] width 71 height 34
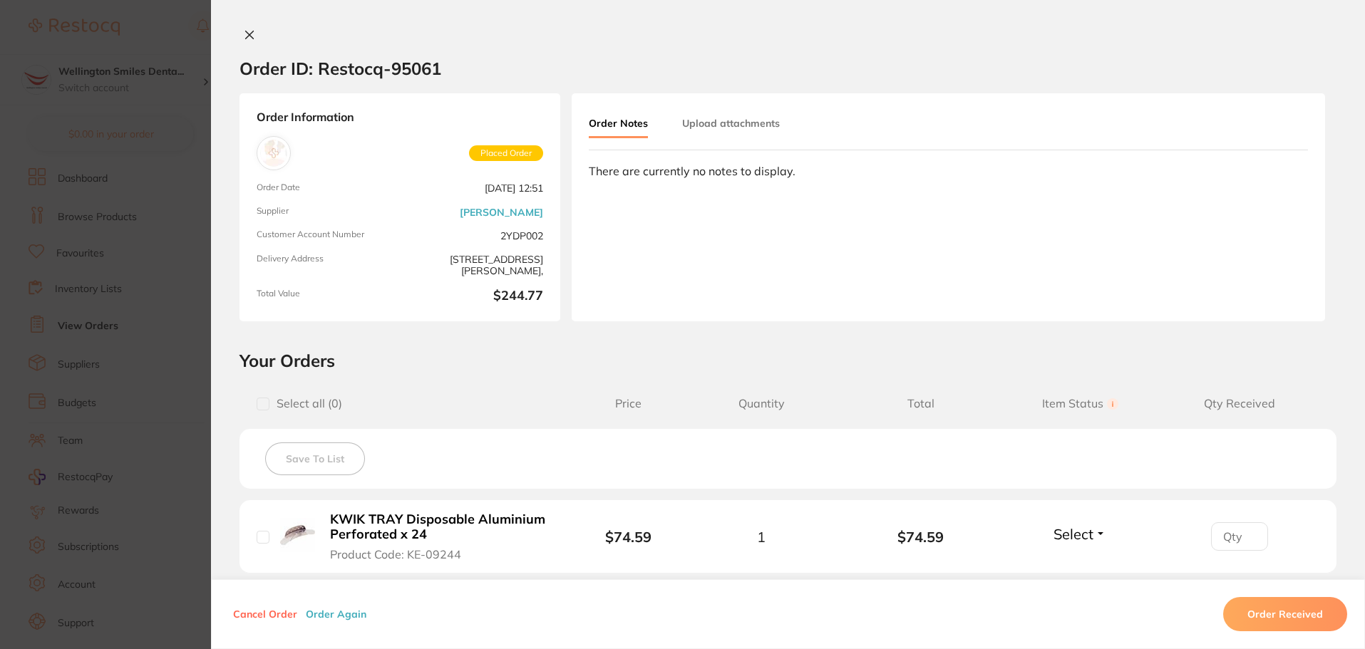
click at [240, 34] on button at bounding box center [250, 36] width 20 height 15
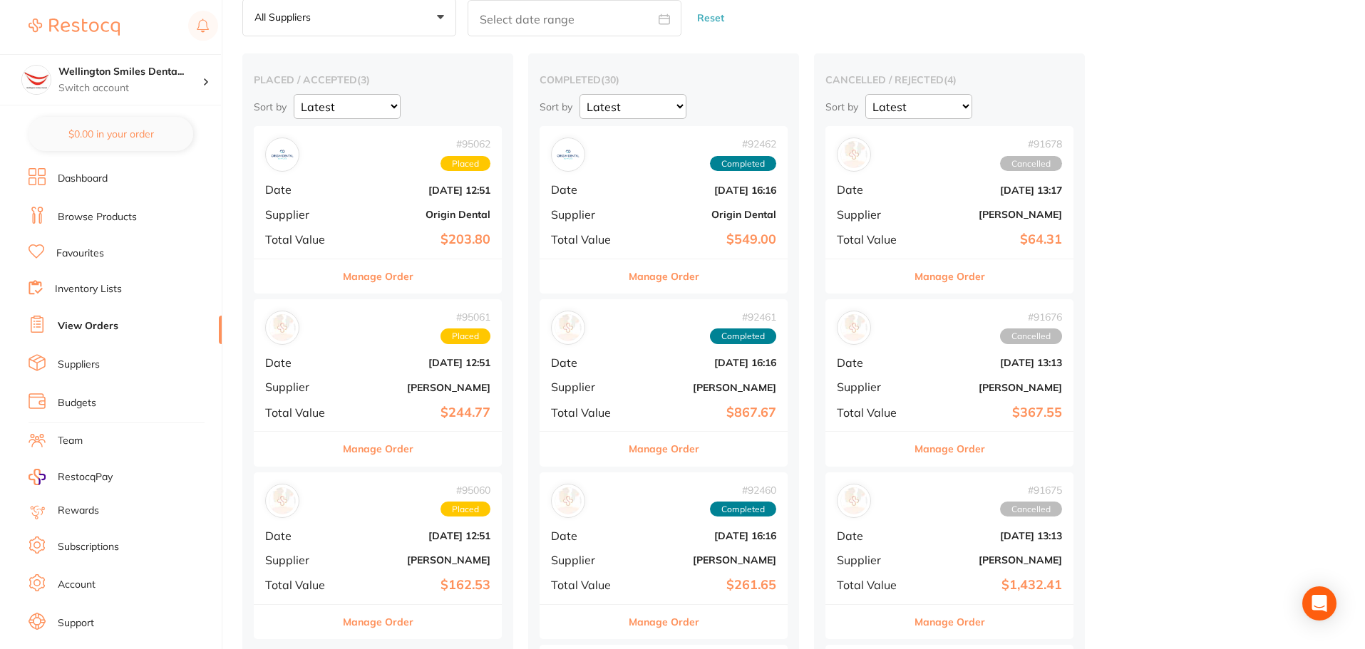
scroll to position [71, 0]
click at [341, 292] on div "Manage Order" at bounding box center [378, 277] width 248 height 35
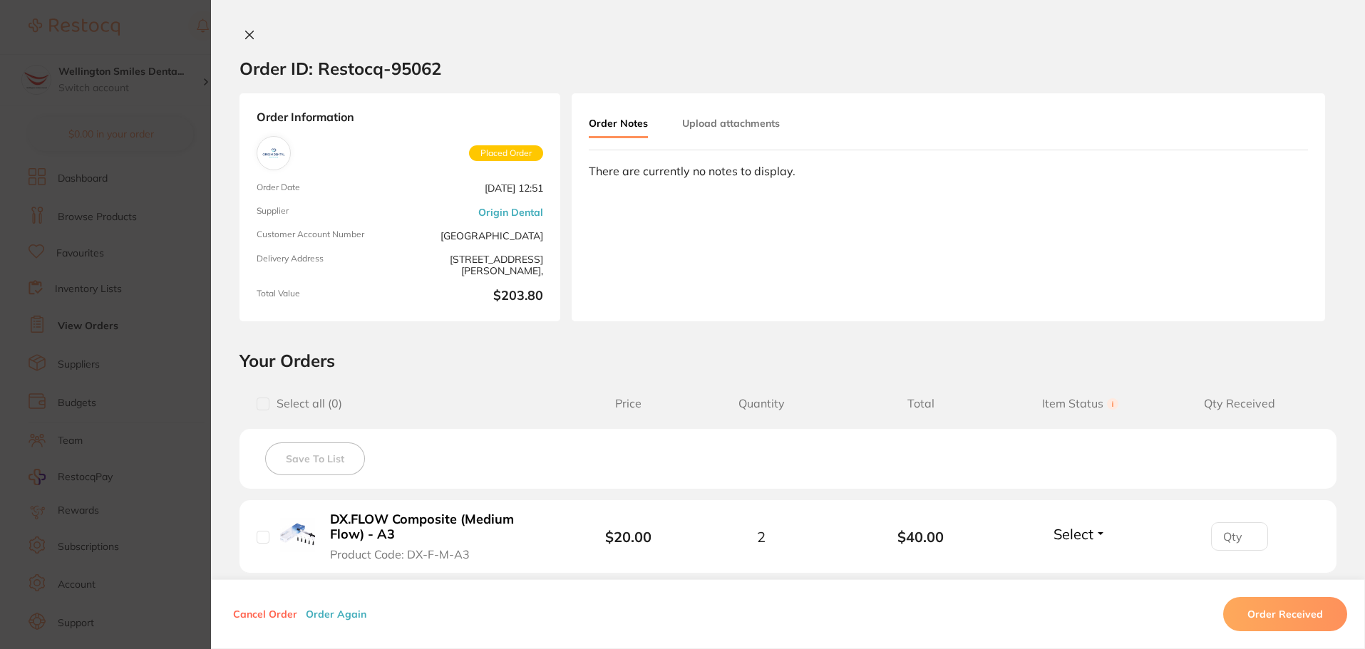
click at [246, 31] on icon at bounding box center [249, 34] width 11 height 11
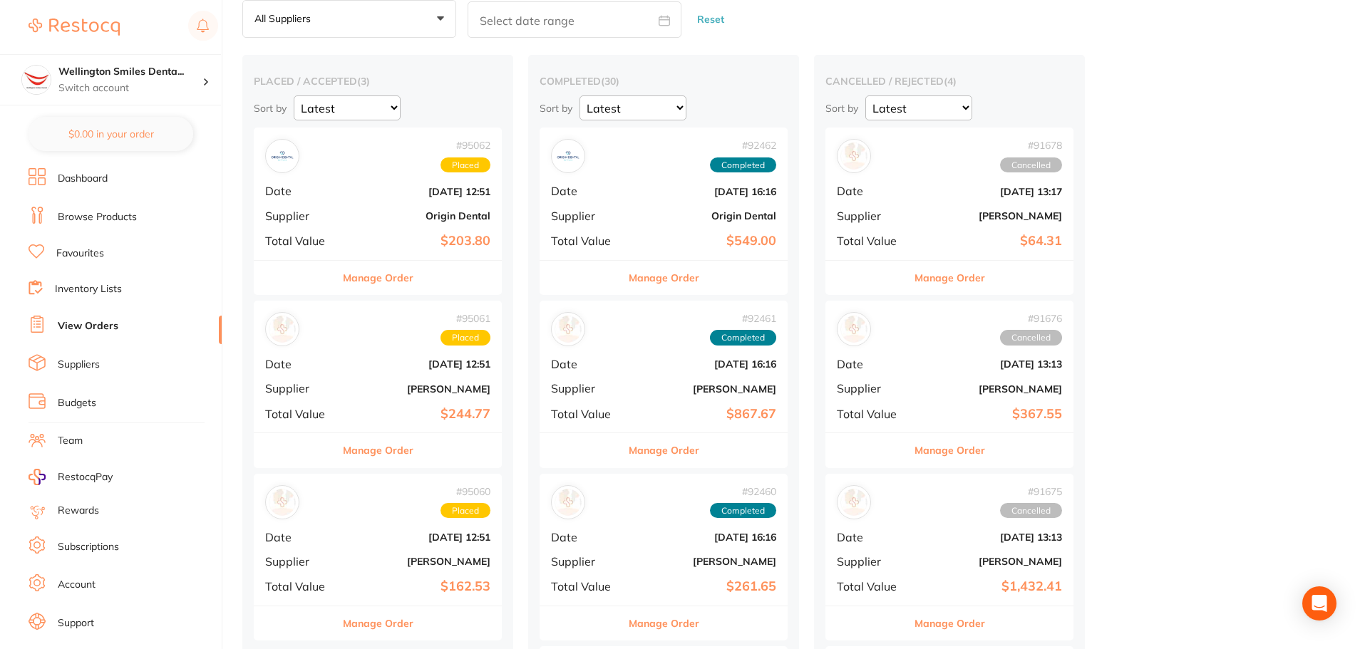
click at [119, 209] on li "Browse Products" at bounding box center [125, 217] width 193 height 21
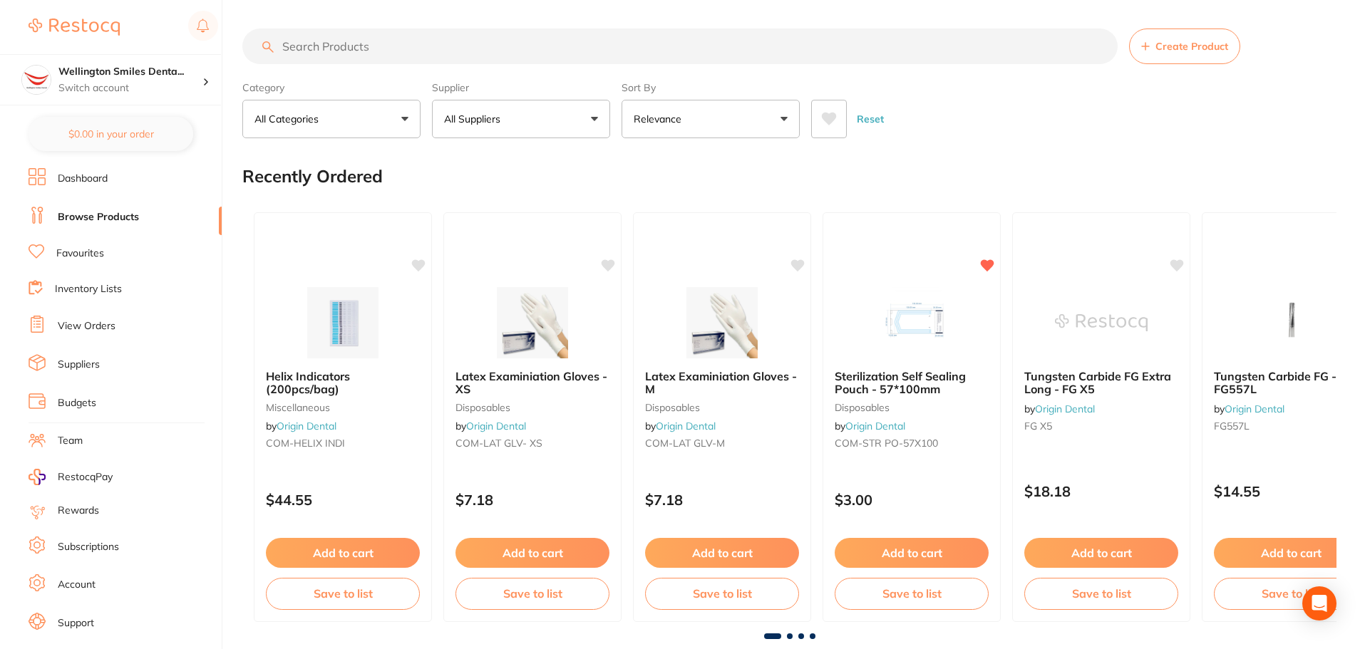
click at [341, 41] on input "search" at bounding box center [679, 47] width 875 height 36
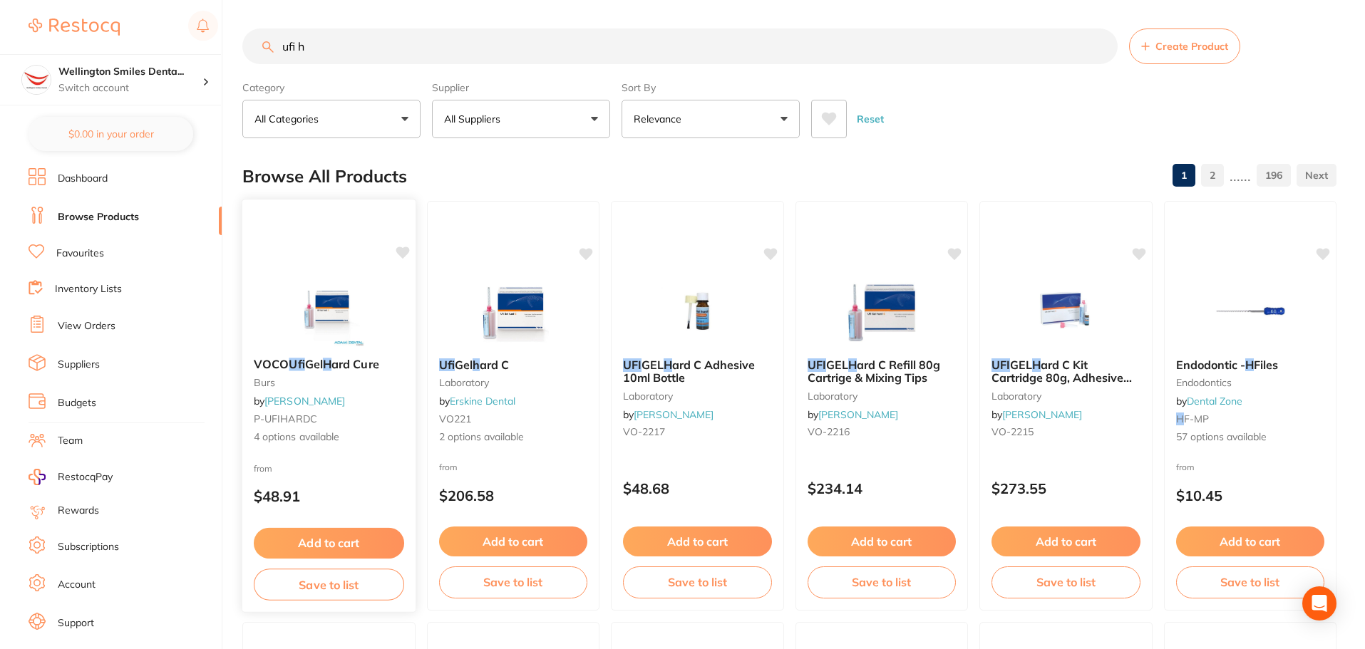
type input "ufi h"
click at [348, 530] on button "Add to cart" at bounding box center [329, 543] width 150 height 31
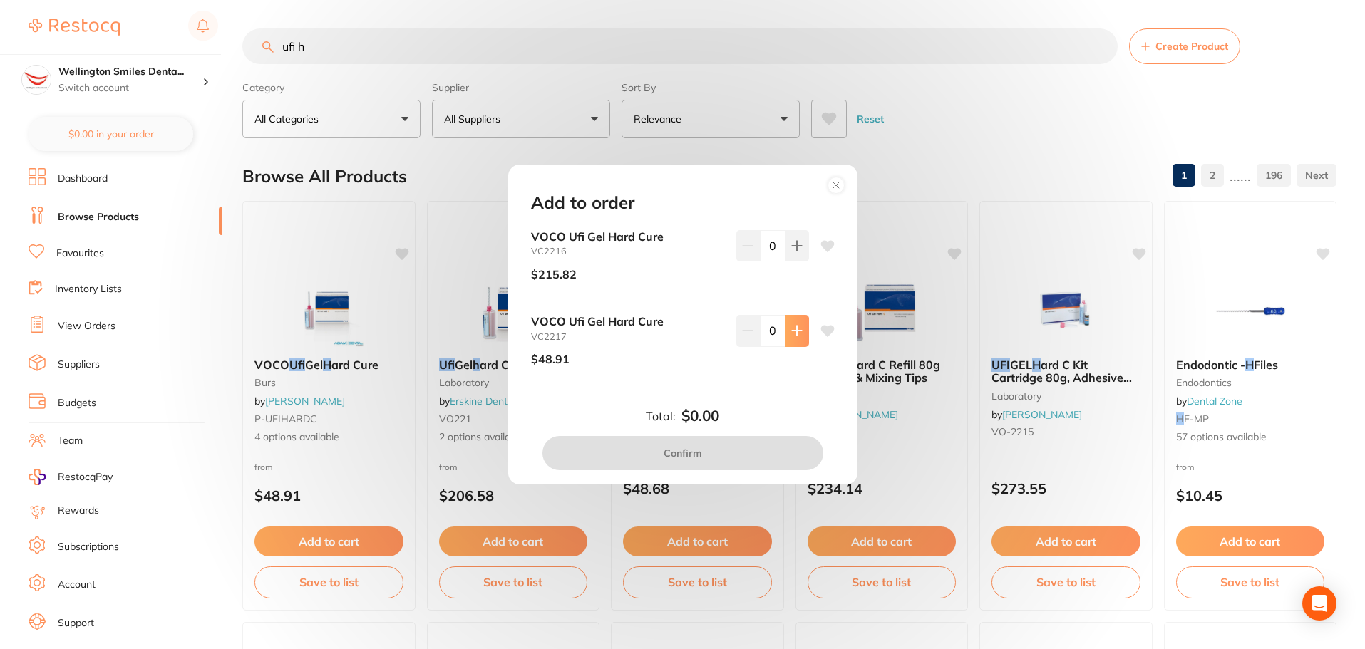
click at [795, 336] on icon at bounding box center [796, 330] width 11 height 11
type input "1"
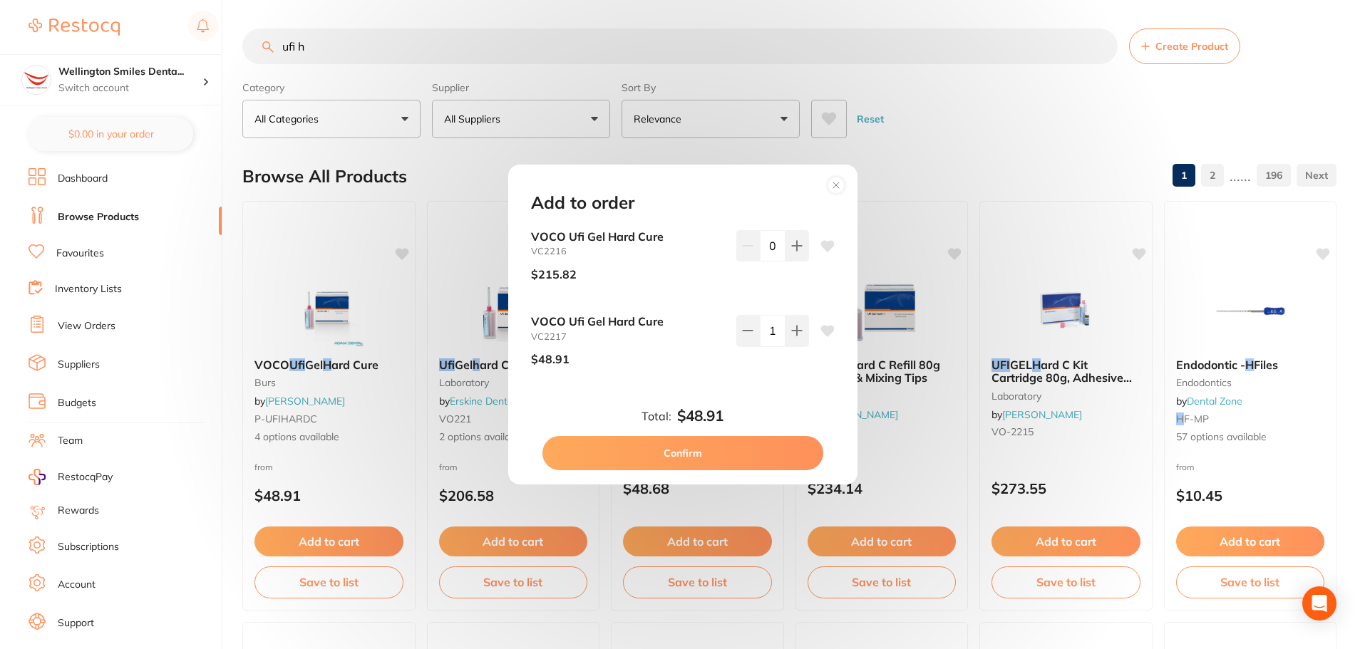
click at [747, 439] on button "Confirm" at bounding box center [682, 453] width 281 height 34
checkbox input "false"
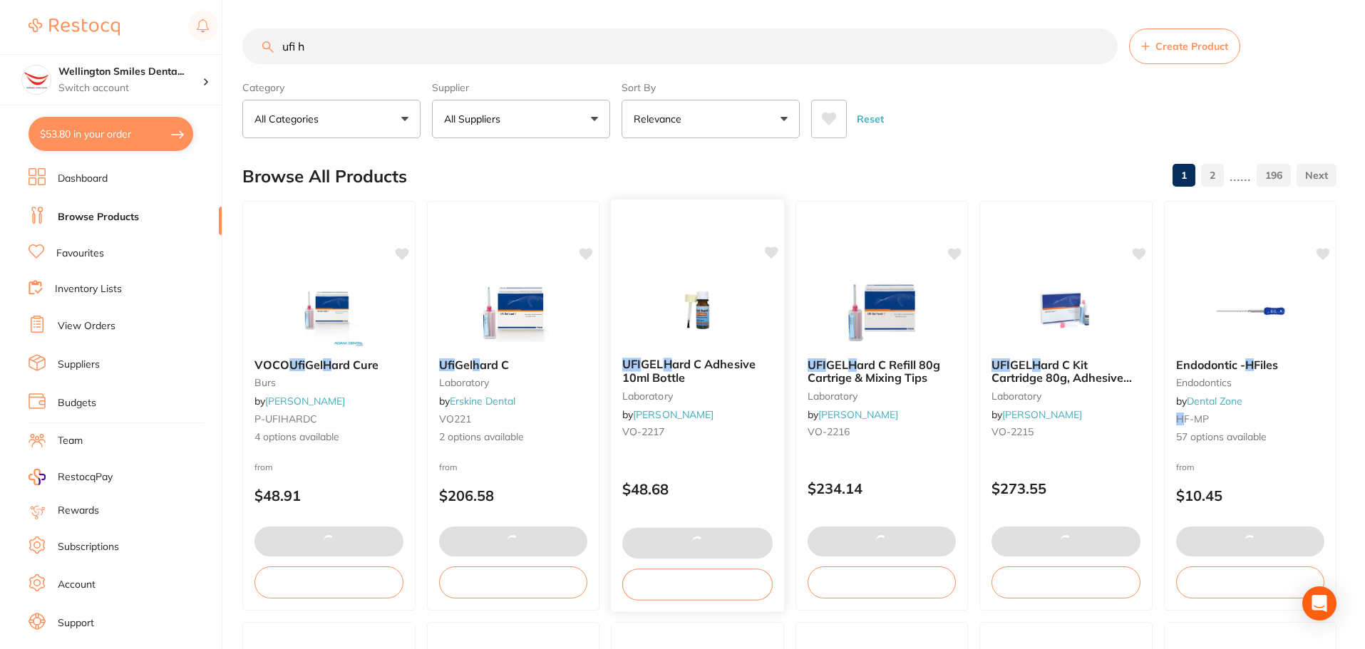
type textarea "ACTSPILG x 1 unit ACTSPILR x 1 unit ACTSPILY x 1 unit"
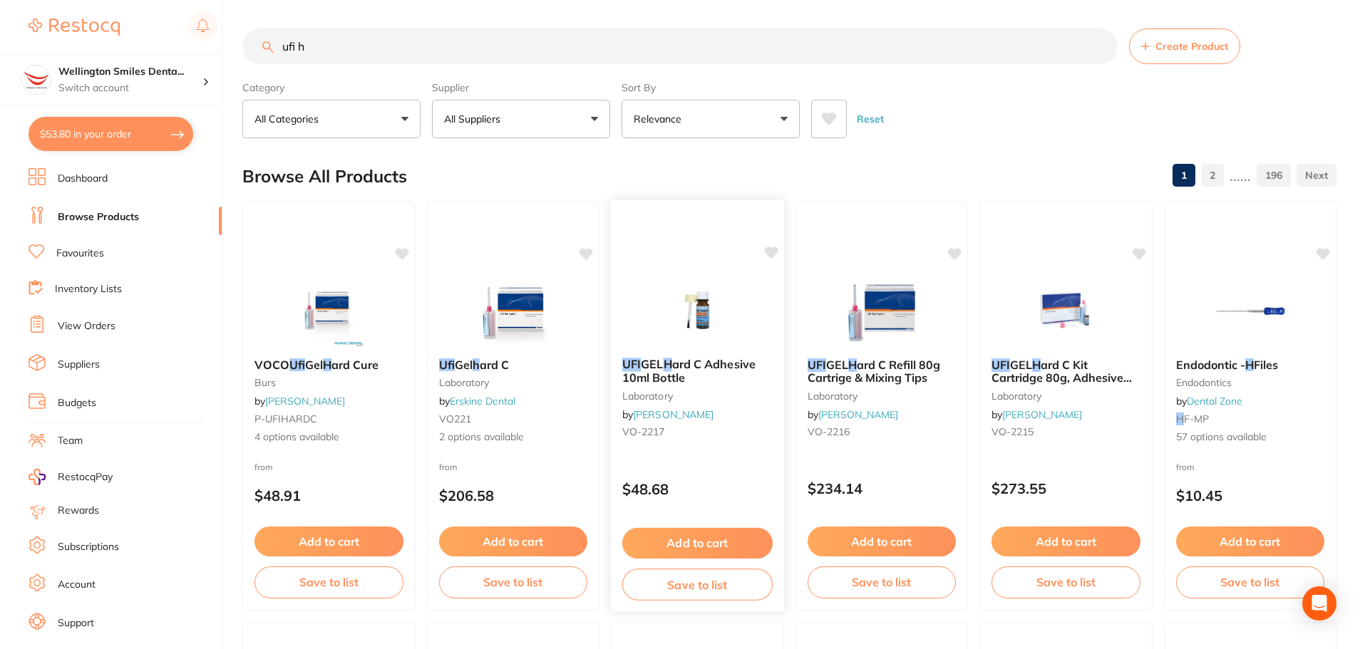
click at [714, 538] on button "Add to cart" at bounding box center [697, 543] width 150 height 31
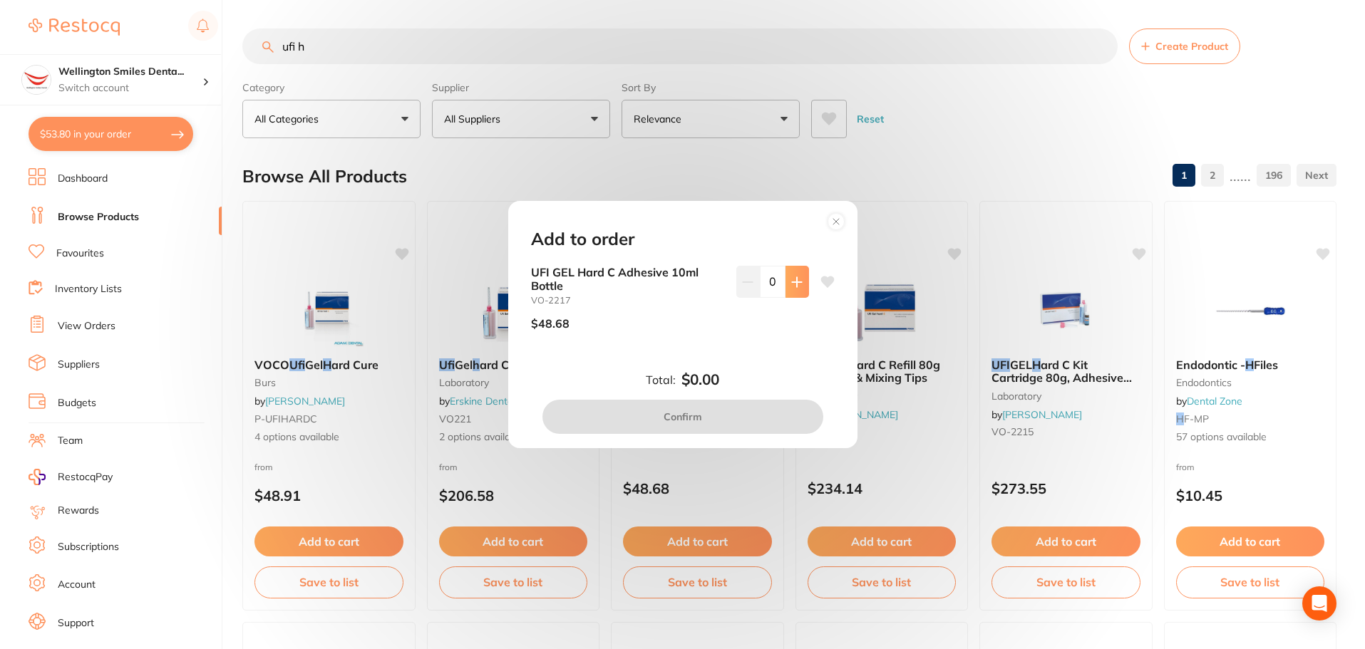
click at [795, 290] on button at bounding box center [798, 281] width 24 height 31
type input "1"
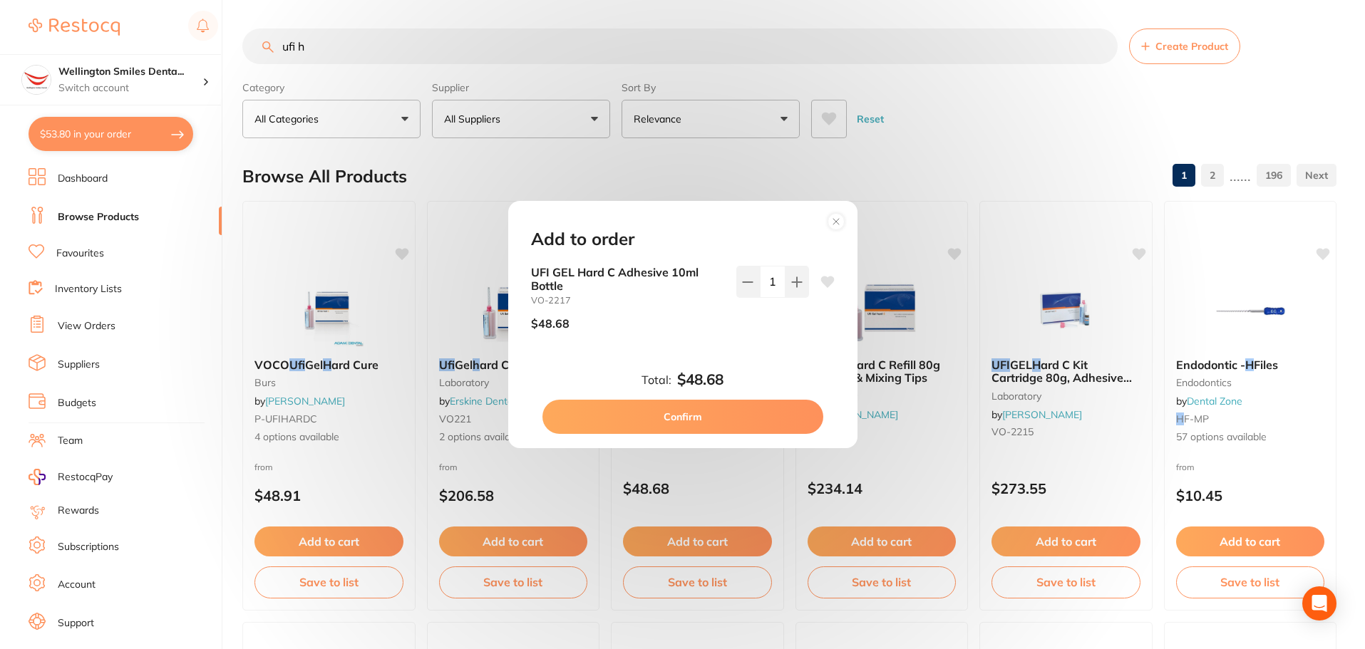
click at [752, 410] on button "Confirm" at bounding box center [682, 417] width 281 height 34
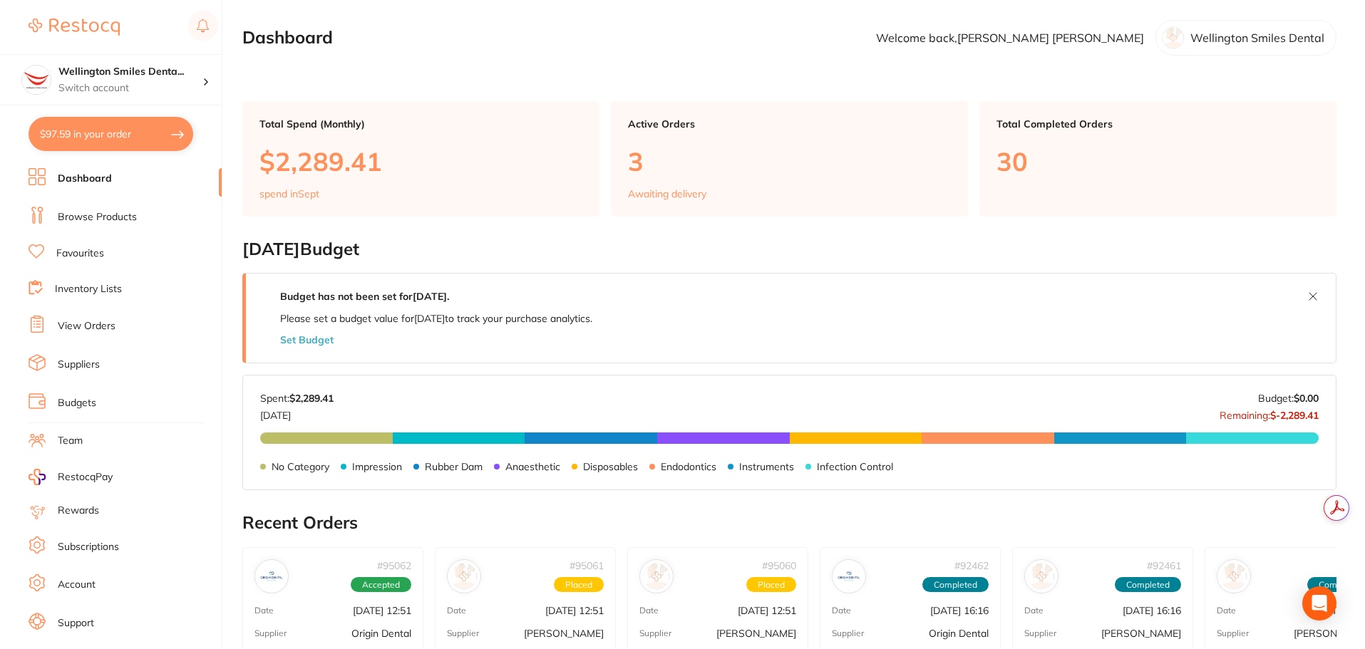
click at [68, 321] on link "View Orders" at bounding box center [87, 326] width 58 height 14
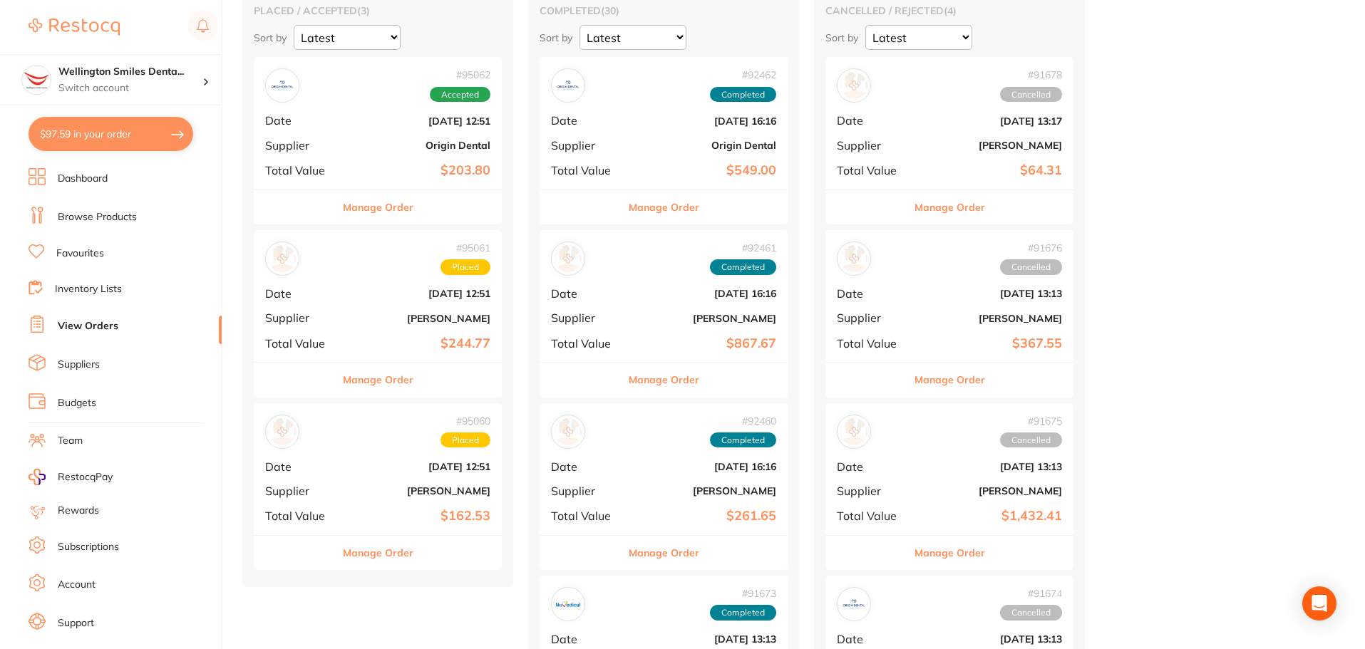
scroll to position [143, 0]
click at [353, 376] on button "Manage Order" at bounding box center [378, 379] width 71 height 34
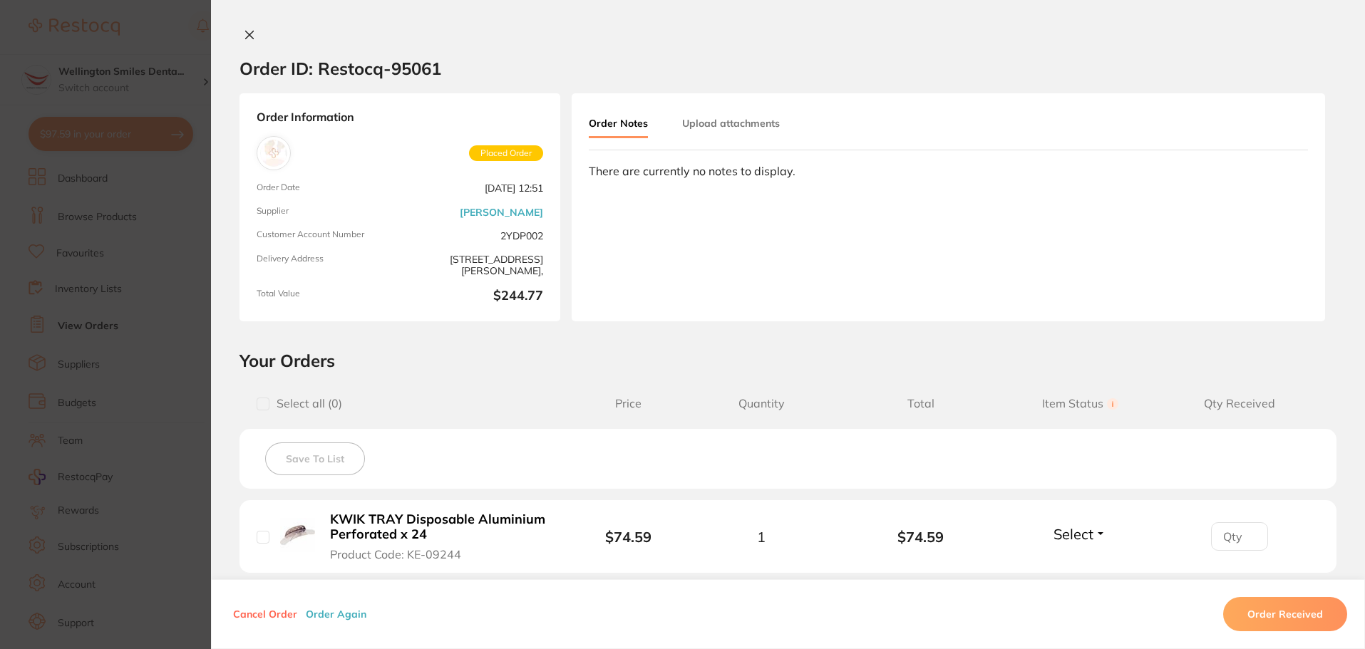
click at [246, 36] on icon at bounding box center [250, 35] width 8 height 8
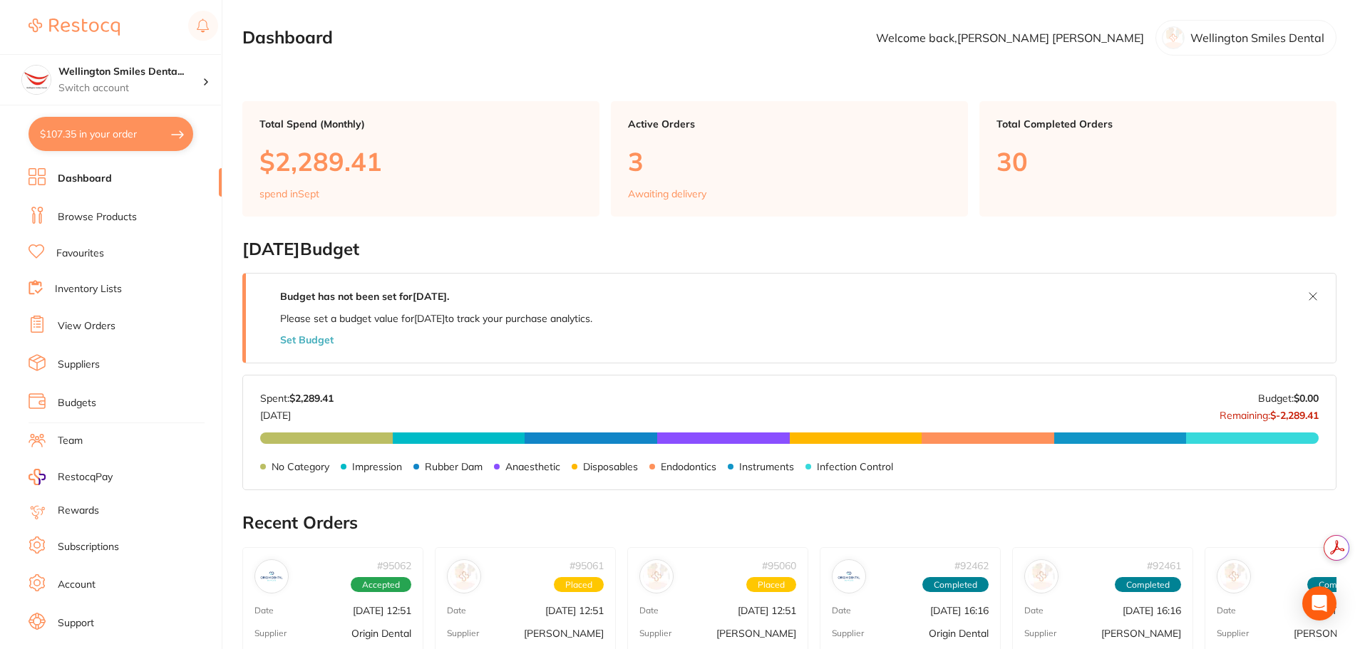
click at [74, 321] on link "View Orders" at bounding box center [87, 326] width 58 height 14
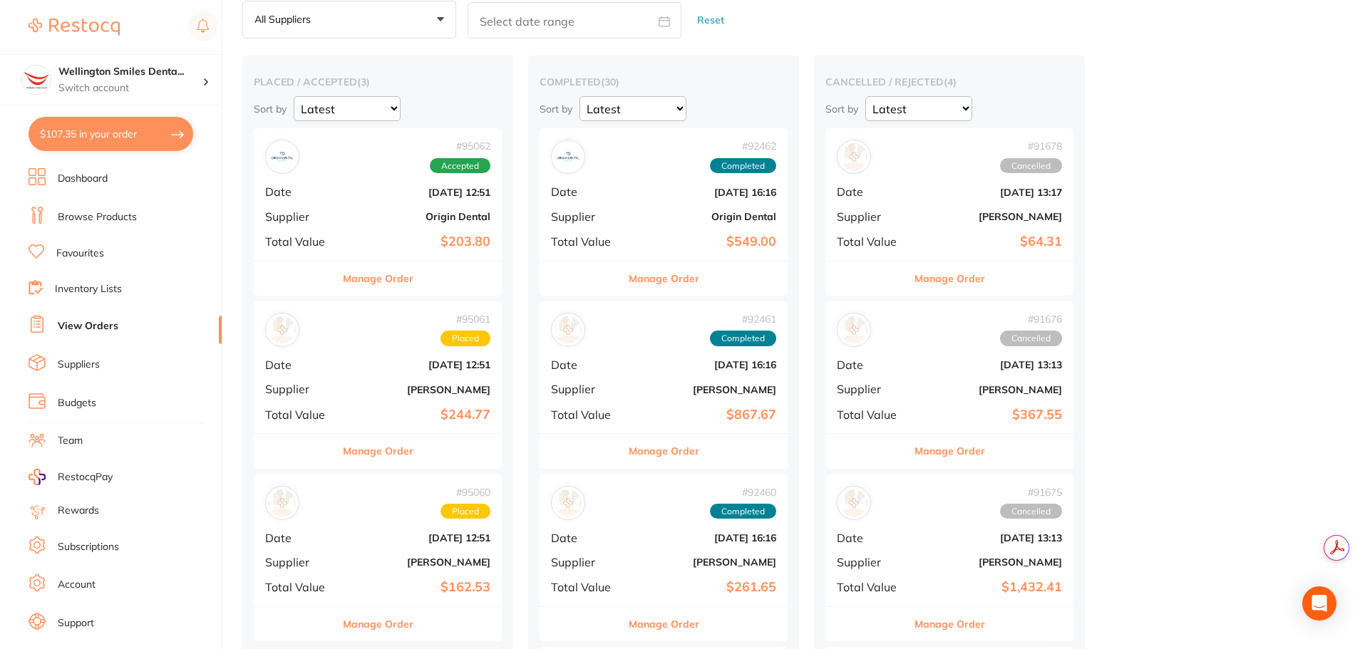
scroll to position [71, 0]
click at [400, 458] on button "Manage Order" at bounding box center [378, 450] width 71 height 34
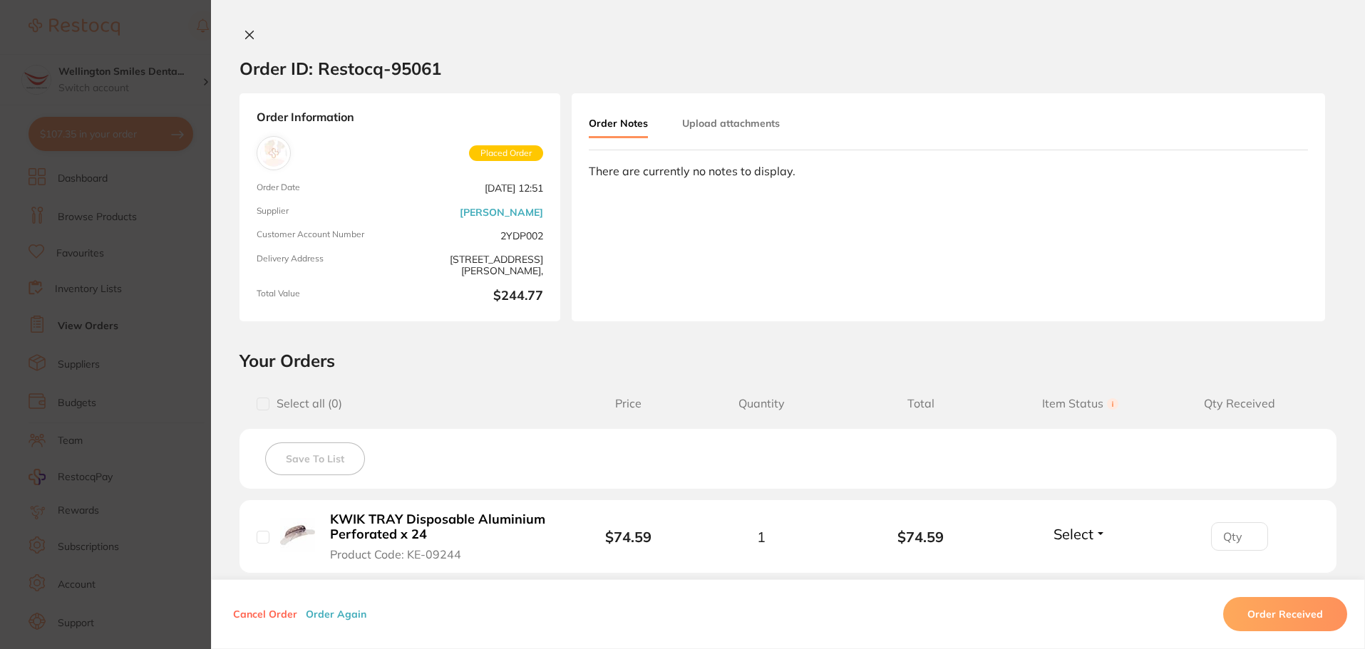
click at [244, 39] on icon at bounding box center [249, 34] width 11 height 11
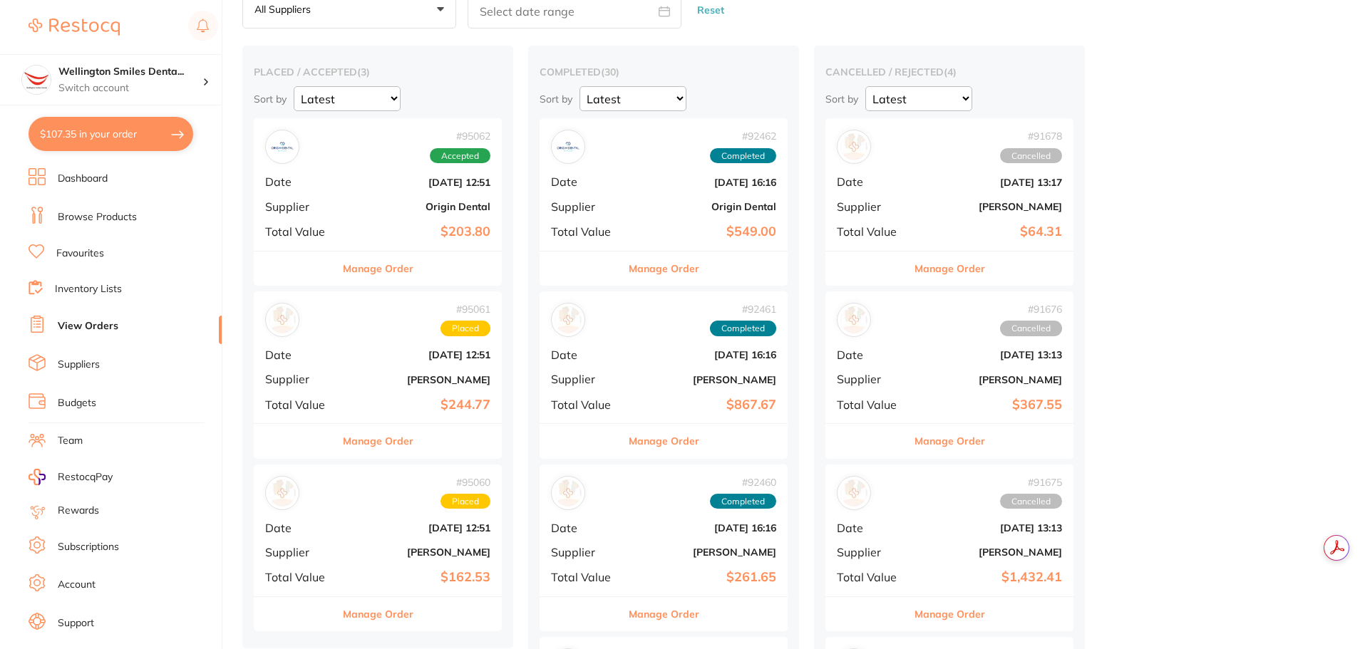
scroll to position [143, 0]
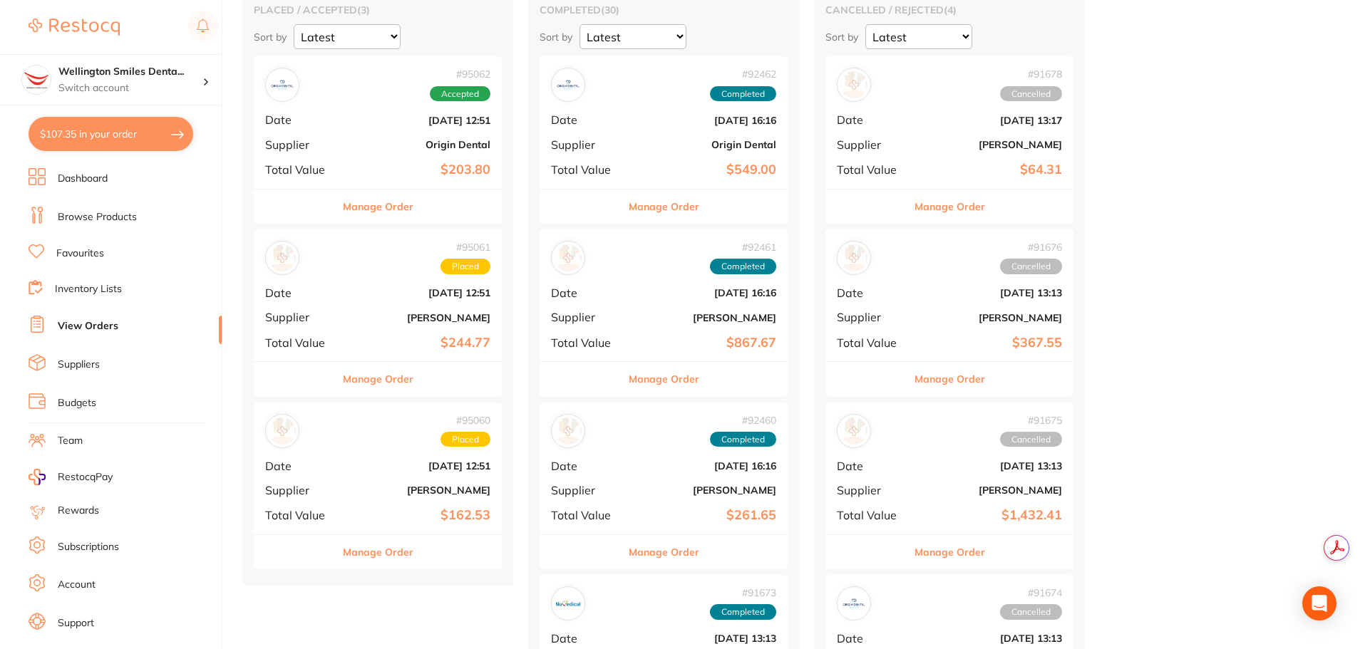
click at [414, 557] on div "Manage Order" at bounding box center [378, 552] width 248 height 35
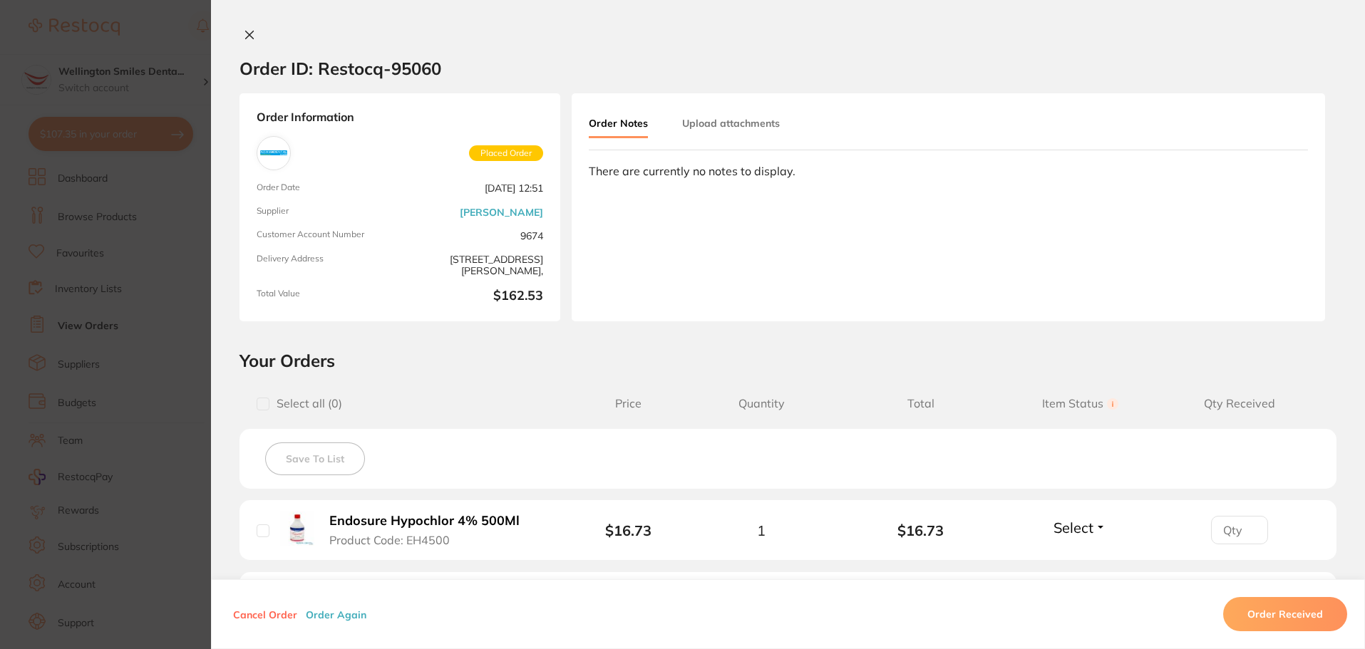
click at [244, 31] on icon at bounding box center [249, 34] width 11 height 11
